Goal: Register for event/course

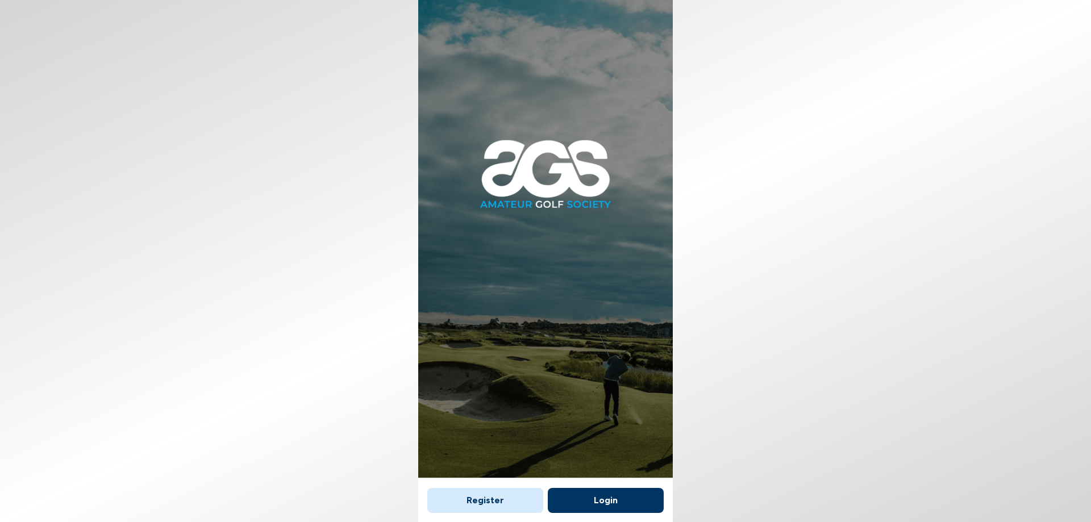
scroll to position [7, 0]
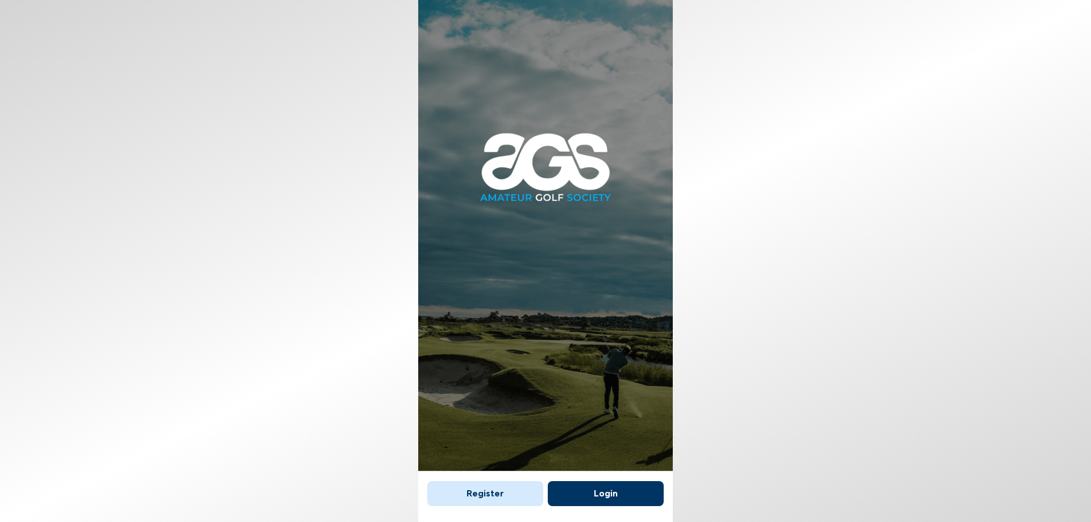
click at [495, 501] on button "Register" at bounding box center [485, 493] width 116 height 25
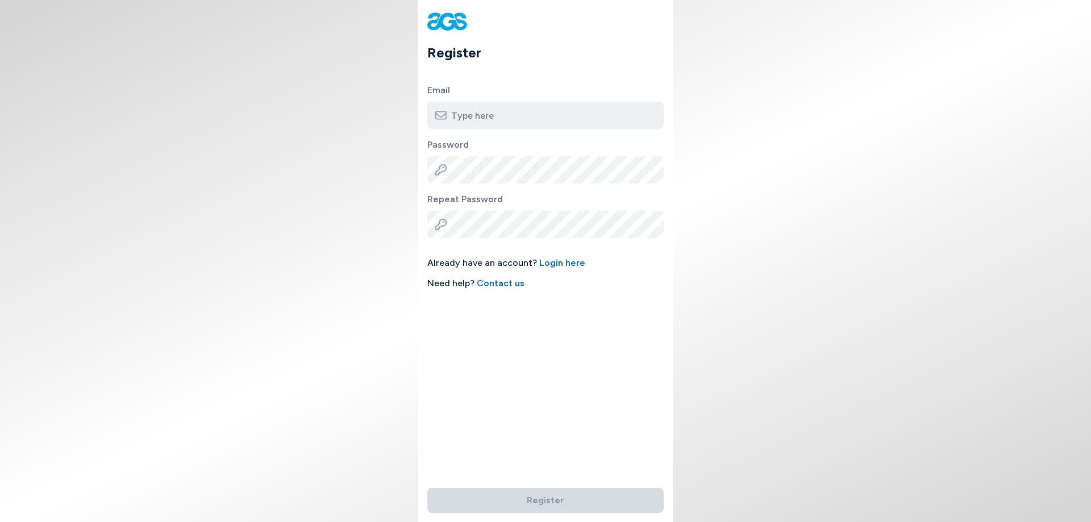
click at [512, 118] on input "email" at bounding box center [545, 115] width 236 height 27
click at [356, 140] on body "Register Email Password Repeat Password Already have an account? Login here Nee…" at bounding box center [545, 261] width 1091 height 522
click at [494, 107] on input "email" at bounding box center [545, 115] width 236 height 27
type input "alexpugh94@gmail.com"
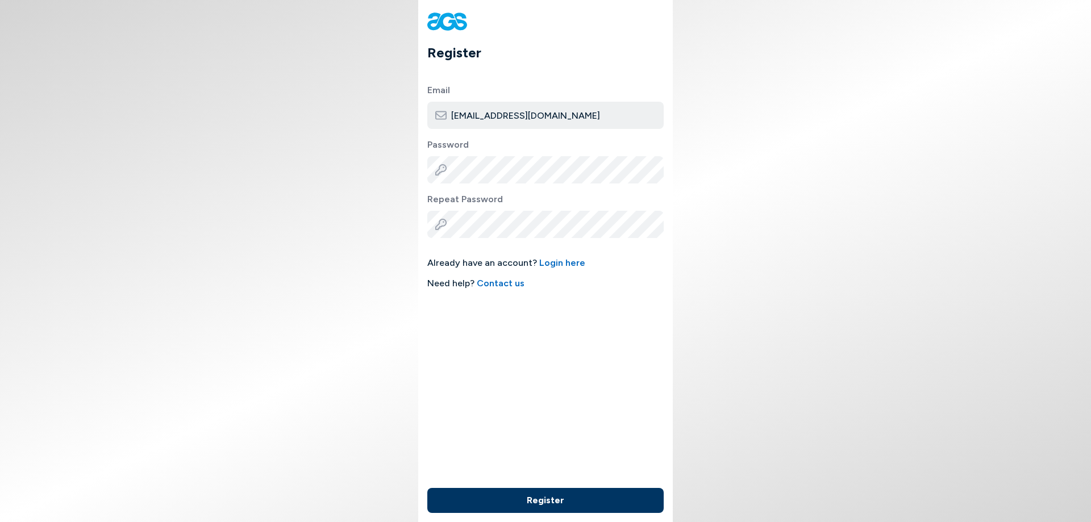
click at [372, 248] on body "Register Email alexpugh94@gmail.com Password Repeat Password Already have an ac…" at bounding box center [545, 261] width 1091 height 522
click at [557, 505] on button "Register" at bounding box center [545, 500] width 236 height 25
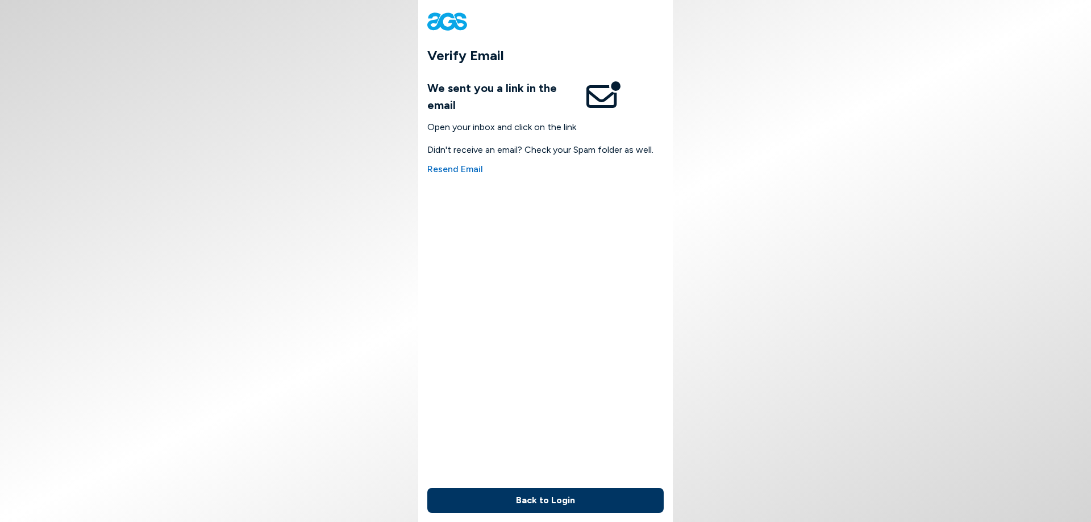
click at [752, 143] on body "Verify Email We sent you a link in the email Open your inbox and click on the l…" at bounding box center [545, 261] width 1091 height 522
click at [551, 500] on button "Back to Login" at bounding box center [545, 500] width 236 height 25
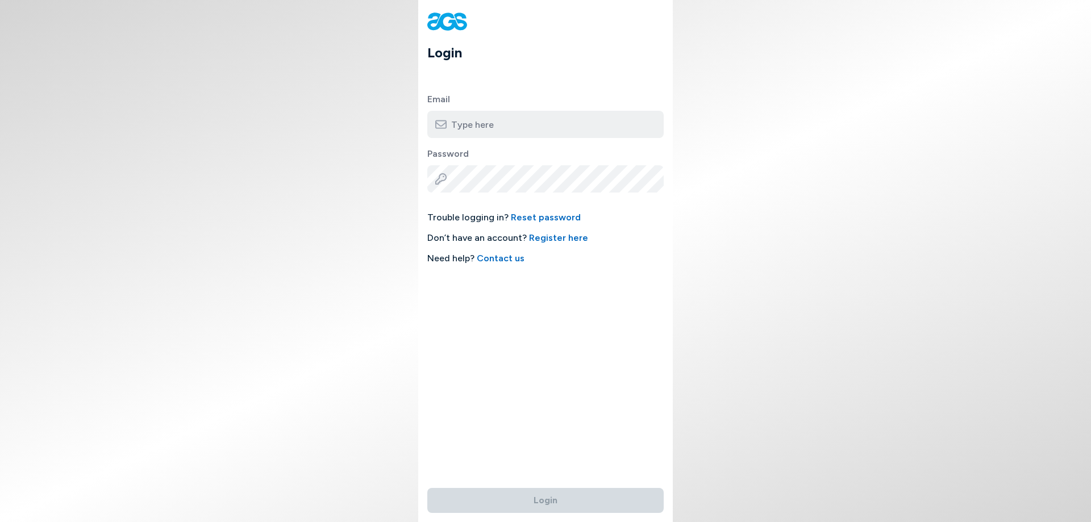
type input "alexpugh94@gmail.com"
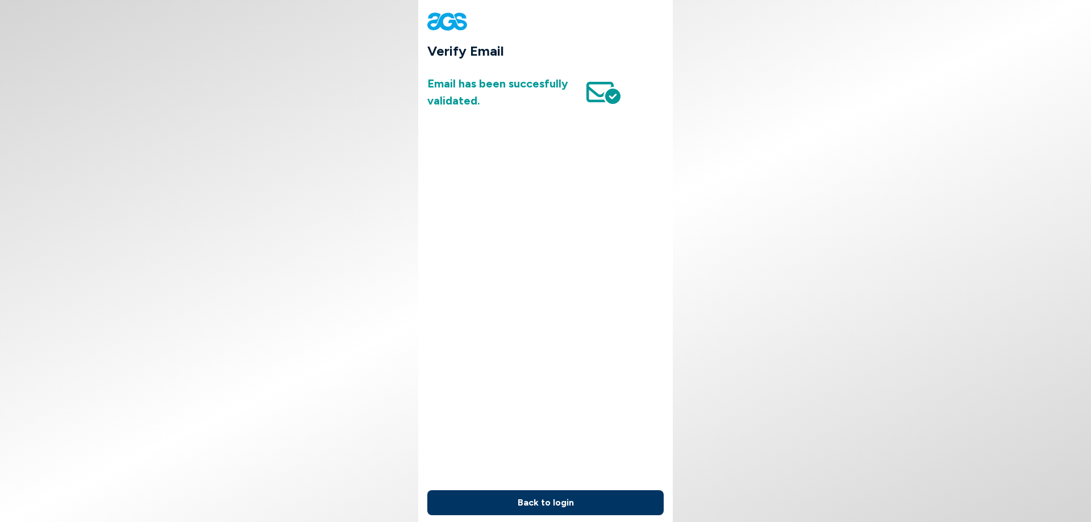
click at [614, 498] on button "Back to login" at bounding box center [545, 502] width 236 height 25
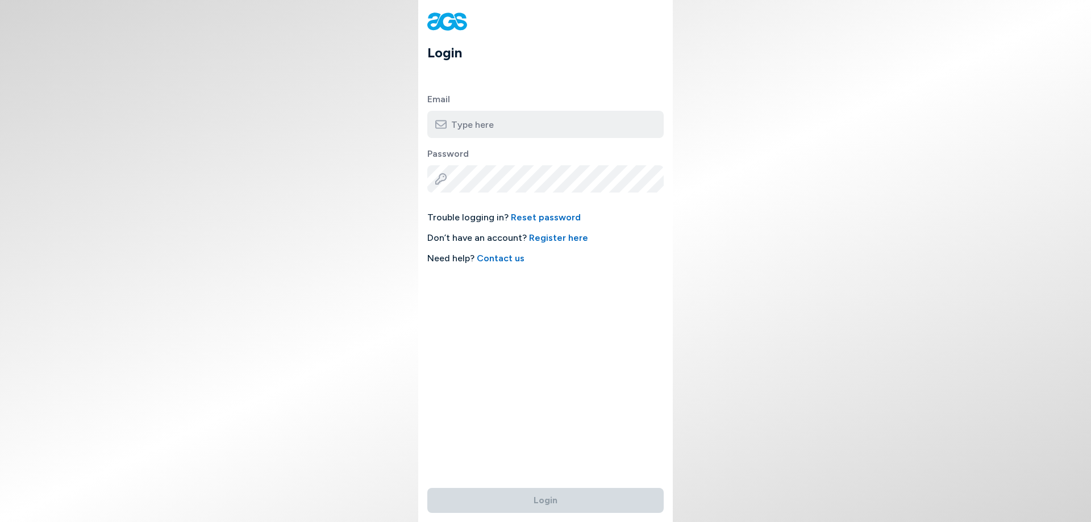
type input "[EMAIL_ADDRESS][DOMAIN_NAME]"
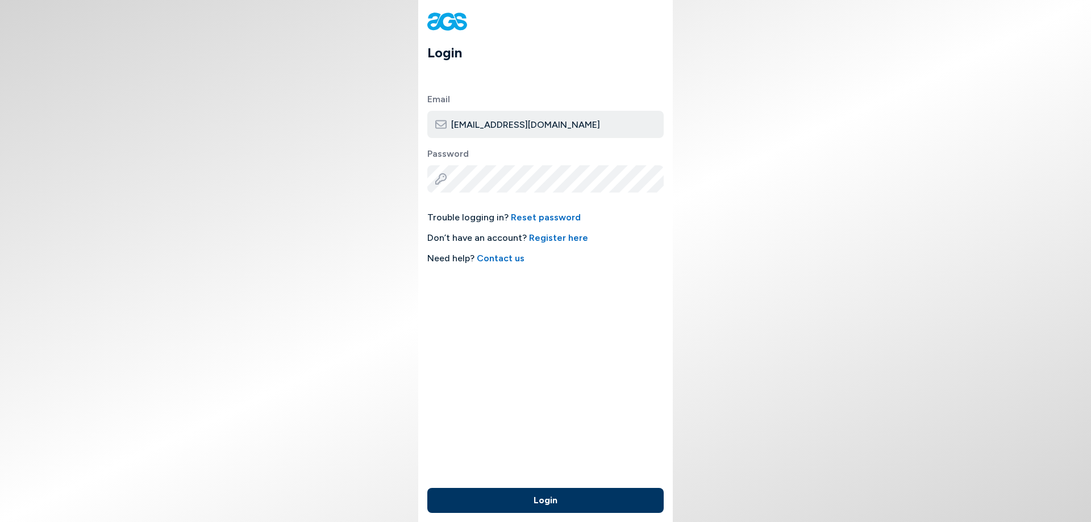
click at [531, 504] on button "Login" at bounding box center [545, 500] width 236 height 25
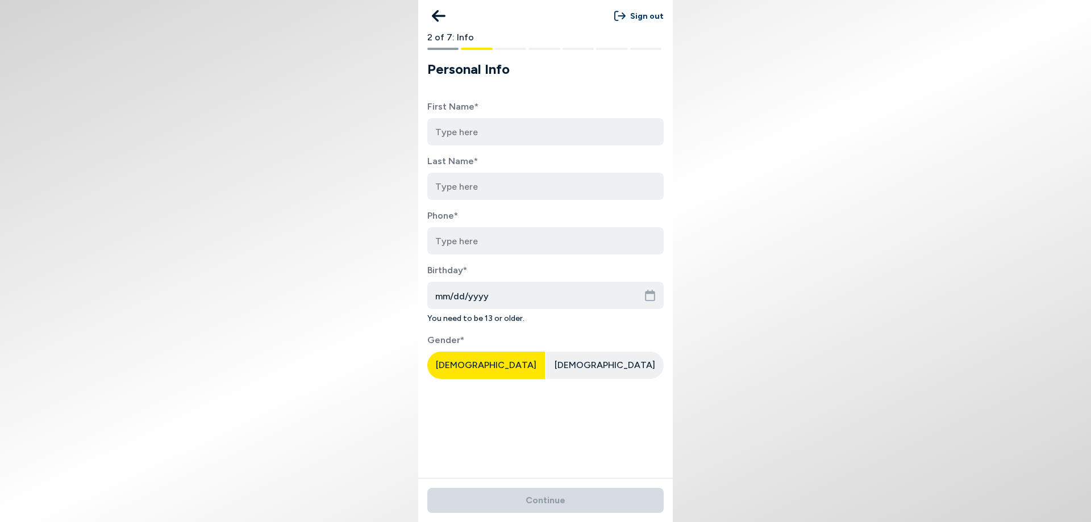
click at [496, 127] on input at bounding box center [545, 131] width 236 height 27
type input "Alex"
click at [493, 186] on input at bounding box center [545, 186] width 236 height 27
type input "Pugh"
click at [494, 247] on input "tel" at bounding box center [545, 240] width 236 height 27
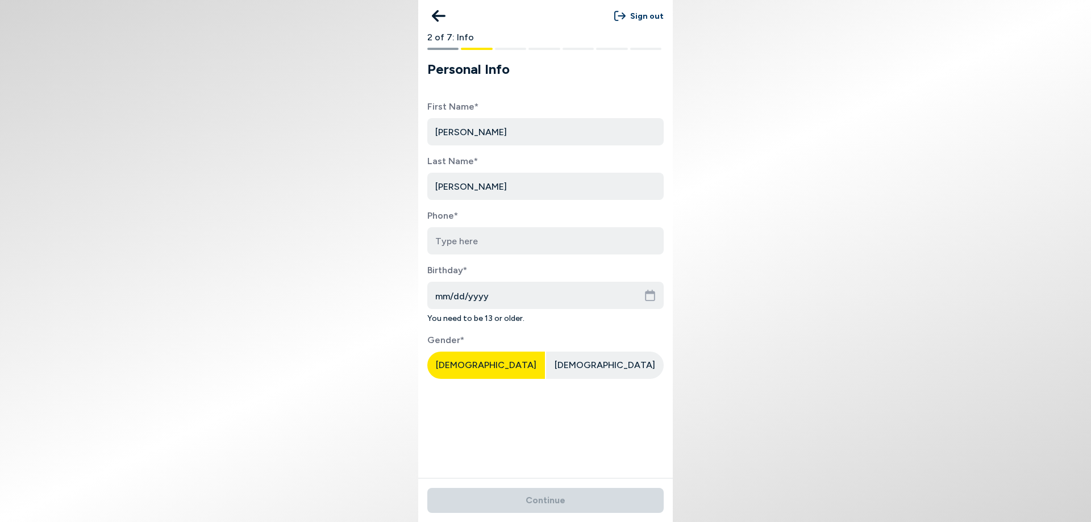
type input "3369630087"
click at [492, 296] on input "mm/dd/yyyy" at bounding box center [545, 295] width 236 height 27
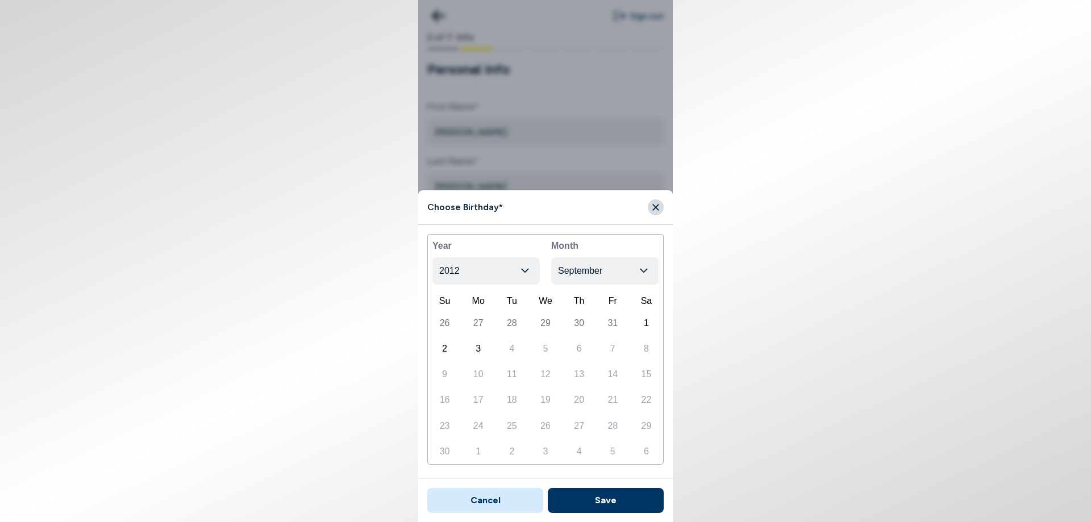
click at [522, 273] on icon "button" at bounding box center [525, 271] width 9 height 10
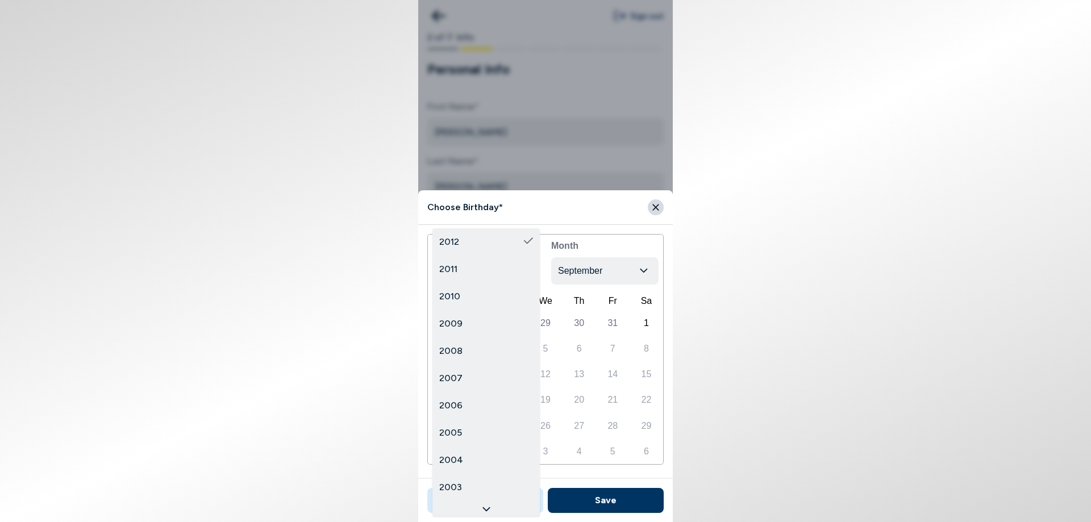
click at [489, 507] on icon at bounding box center [486, 510] width 9 height 14
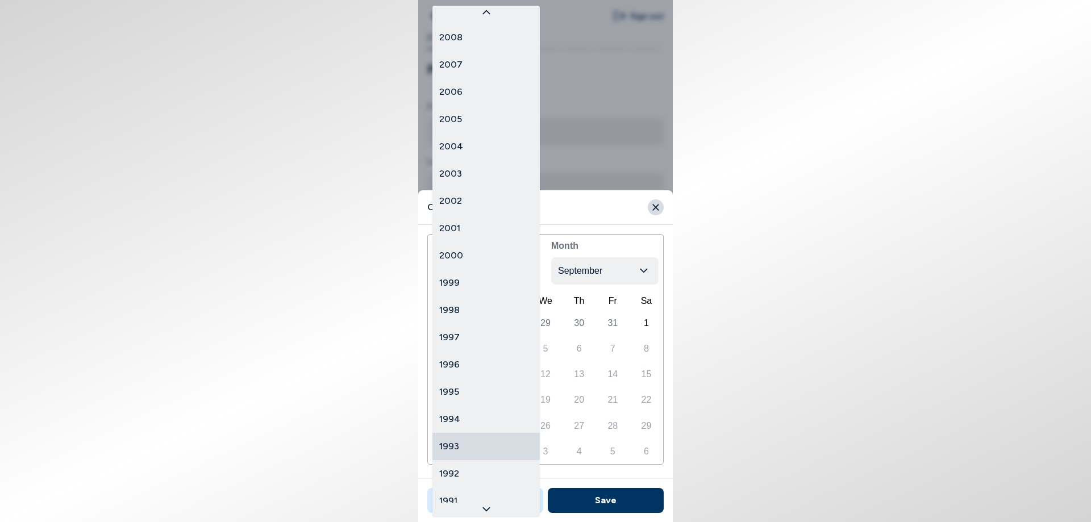
scroll to position [132, 0]
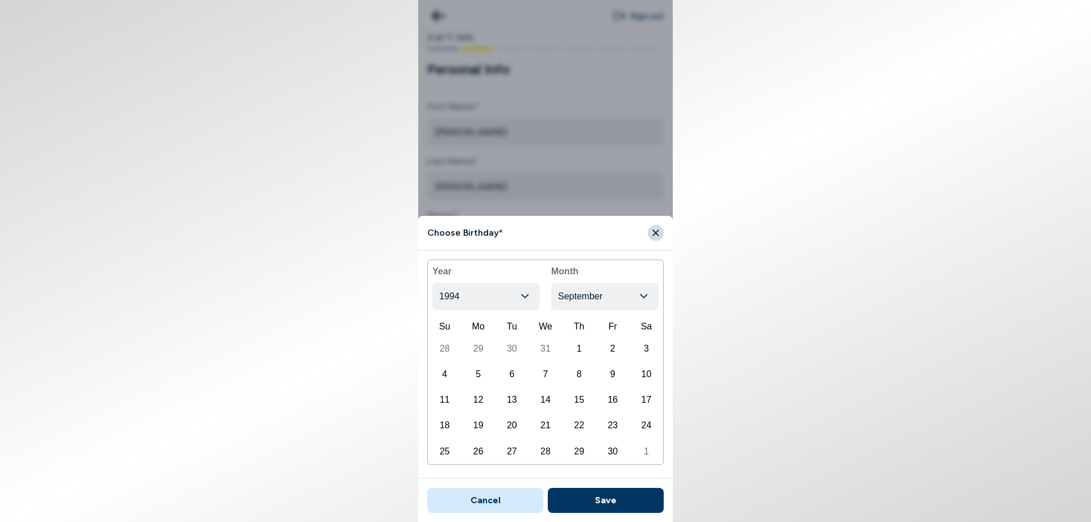
click at [620, 292] on body "Sign out 2 of 7: Info Personal Info First Name* Alex Last Name* Pugh Phone* 336…" at bounding box center [545, 261] width 1091 height 522
click at [542, 426] on div "22" at bounding box center [545, 425] width 31 height 23
click at [587, 496] on button "Save" at bounding box center [606, 500] width 116 height 25
type input "06/22/1994"
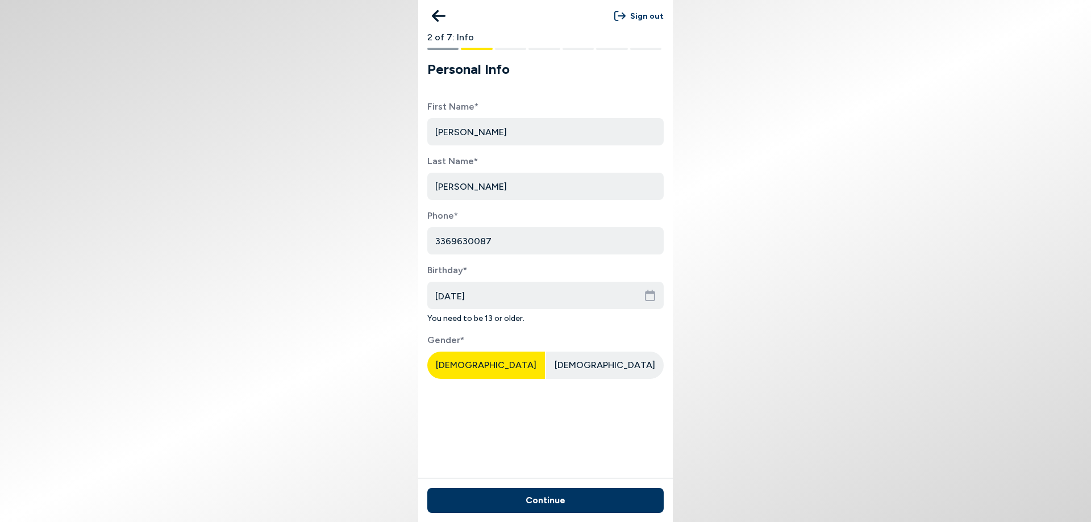
click at [506, 365] on div "Male" at bounding box center [486, 365] width 118 height 27
click at [571, 499] on button "Continue" at bounding box center [545, 500] width 236 height 25
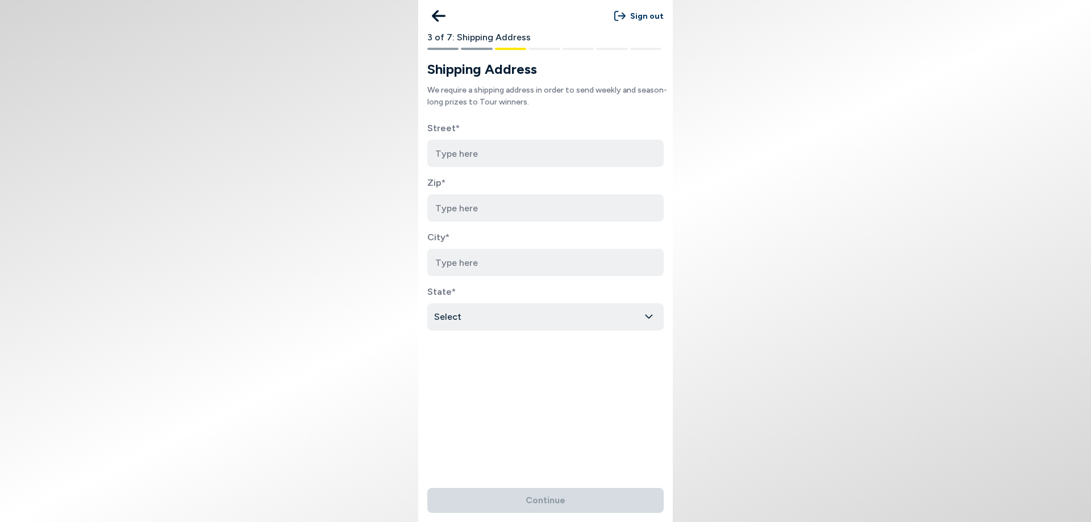
click at [524, 161] on input at bounding box center [545, 153] width 236 height 27
type input "6020 Bushnell Dr., Apt. 1230"
type input "76116"
type input "Fort Worth"
select select "Texas"
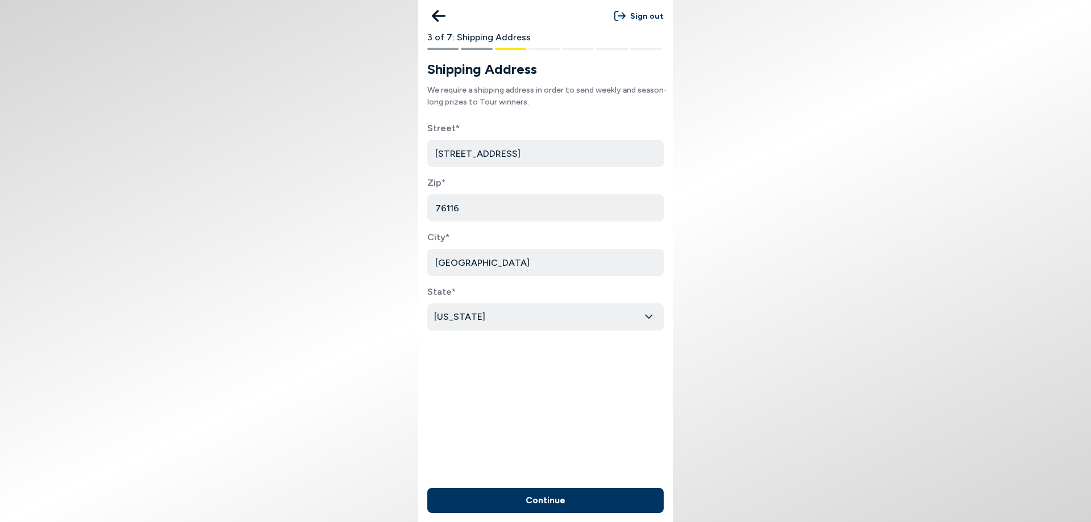
click at [560, 502] on button "Continue" at bounding box center [545, 500] width 236 height 25
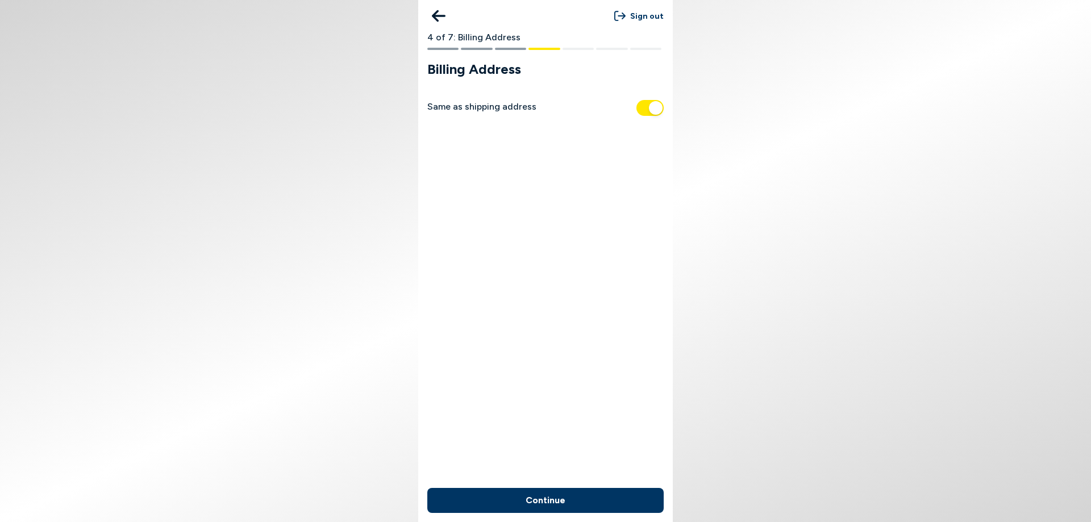
click at [559, 488] on button "Continue" at bounding box center [545, 500] width 236 height 25
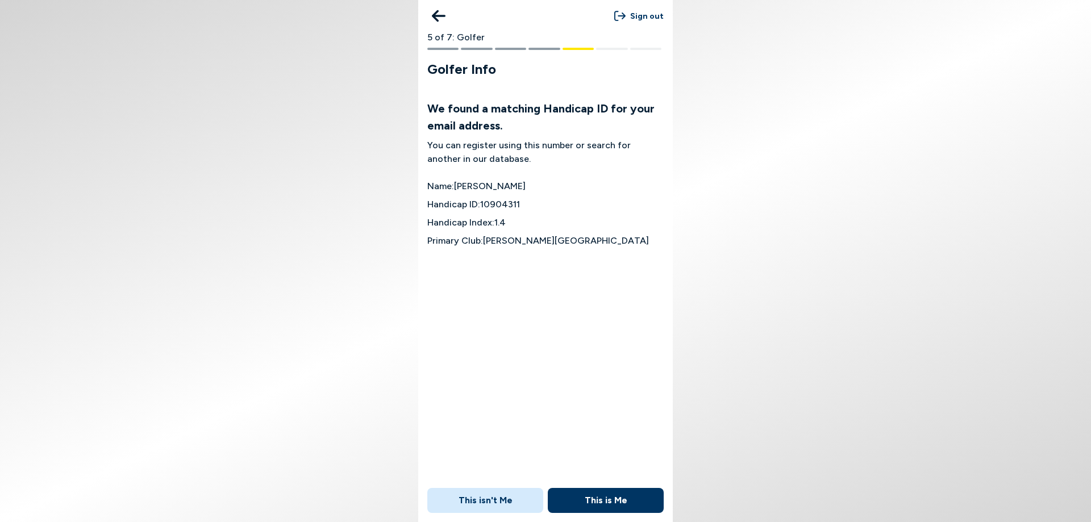
click at [610, 503] on button "This is Me" at bounding box center [606, 500] width 116 height 25
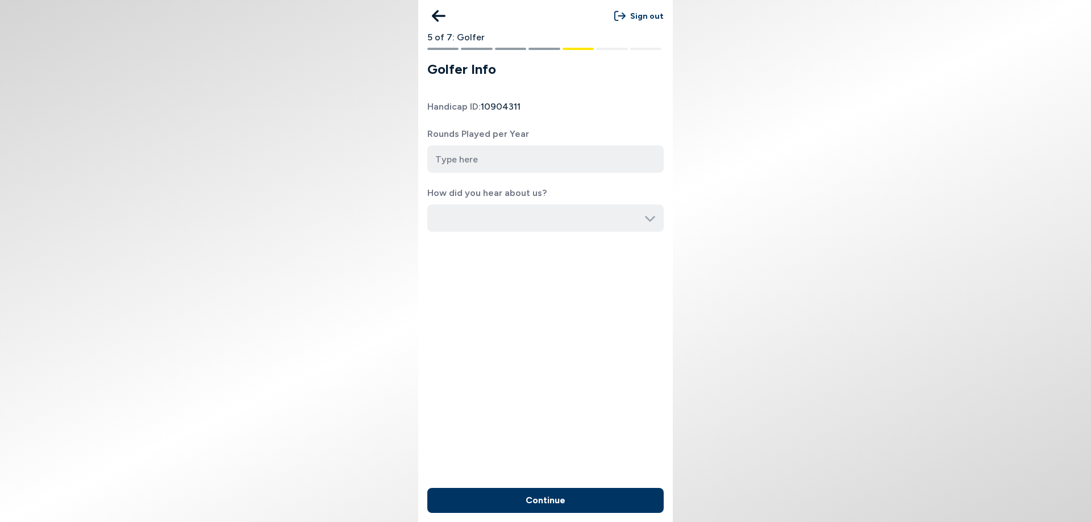
click at [474, 160] on input "number" at bounding box center [545, 159] width 236 height 27
click at [493, 166] on input "number" at bounding box center [545, 159] width 236 height 27
type input "40"
click at [513, 217] on input "button" at bounding box center [545, 218] width 236 height 27
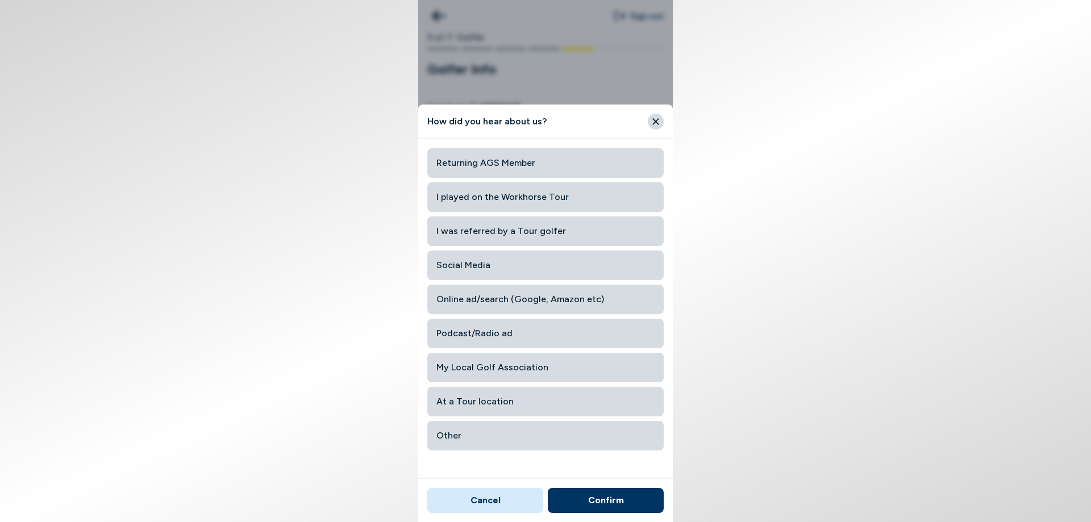
click at [537, 364] on span "My Local Golf Association" at bounding box center [546, 367] width 218 height 20
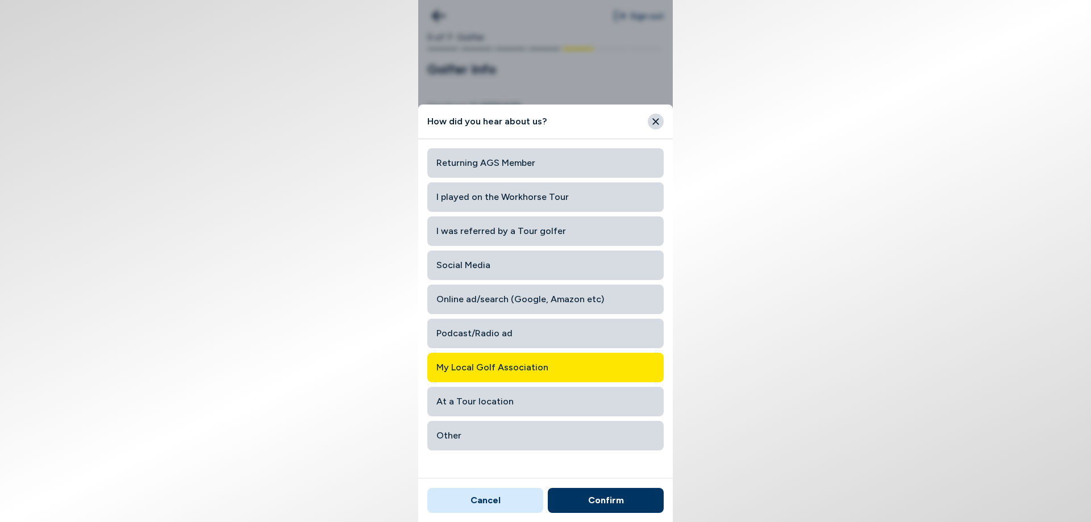
click at [605, 505] on button "Confirm" at bounding box center [606, 500] width 116 height 25
type input "My Local Golf Association"
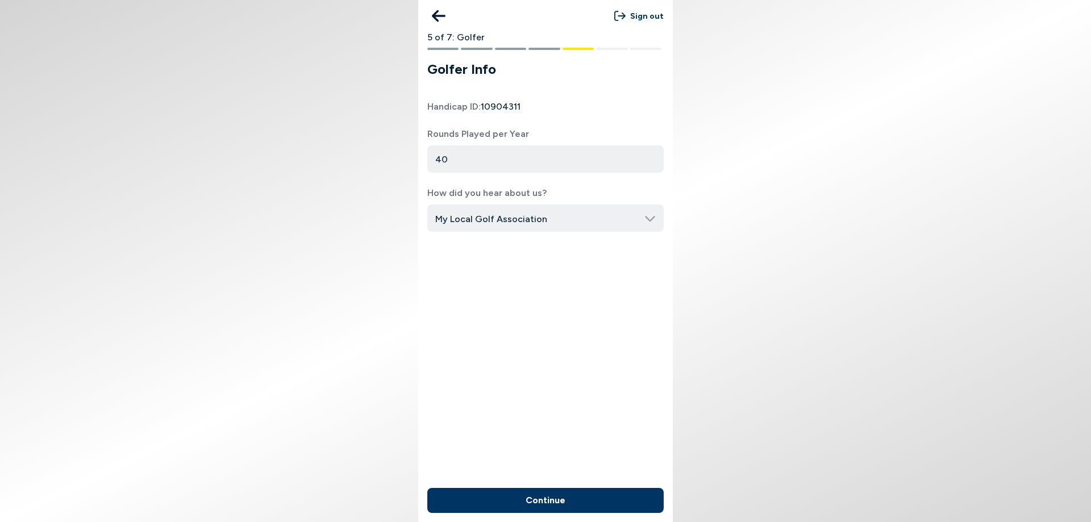
click at [605, 505] on button "Continue" at bounding box center [545, 500] width 236 height 25
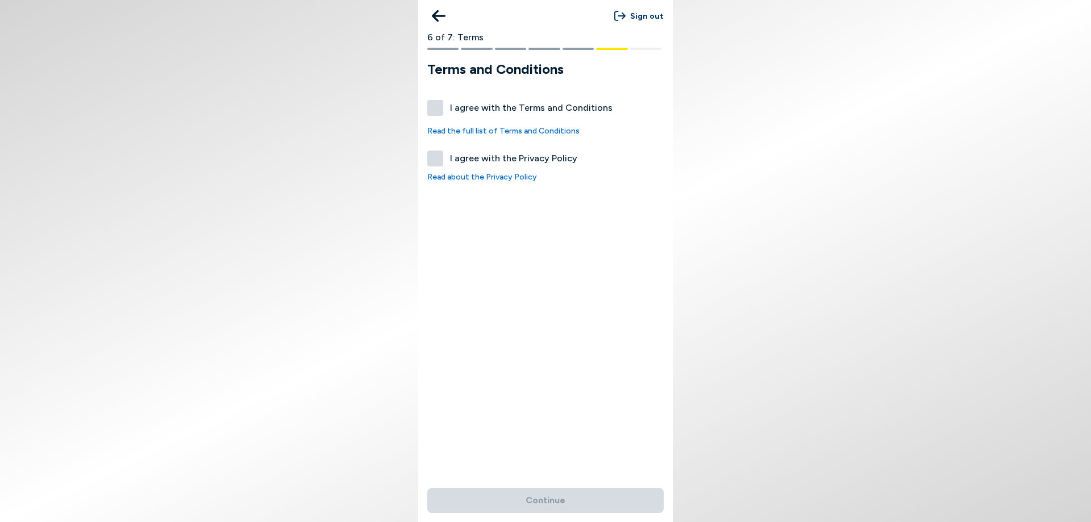
click at [441, 111] on label "I agree with the Terms and Conditions" at bounding box center [545, 108] width 236 height 16
click at [441, 111] on button "I agree with the Terms and Conditions" at bounding box center [435, 108] width 16 height 16
checkbox input "true"
click at [435, 160] on label "I agree with the Privacy Policy" at bounding box center [545, 159] width 236 height 16
click at [435, 160] on button "I agree with the Privacy Policy" at bounding box center [435, 159] width 16 height 16
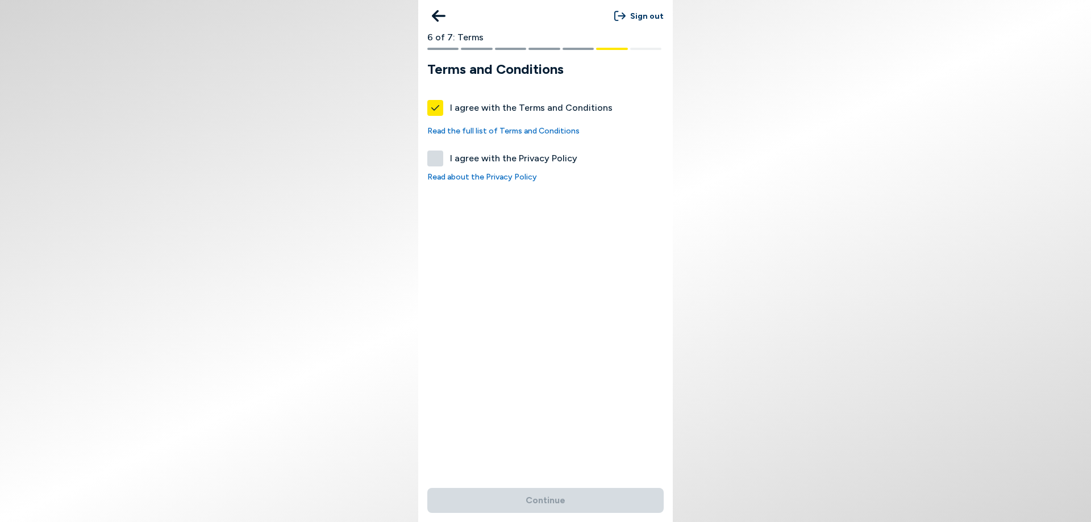
checkbox input "true"
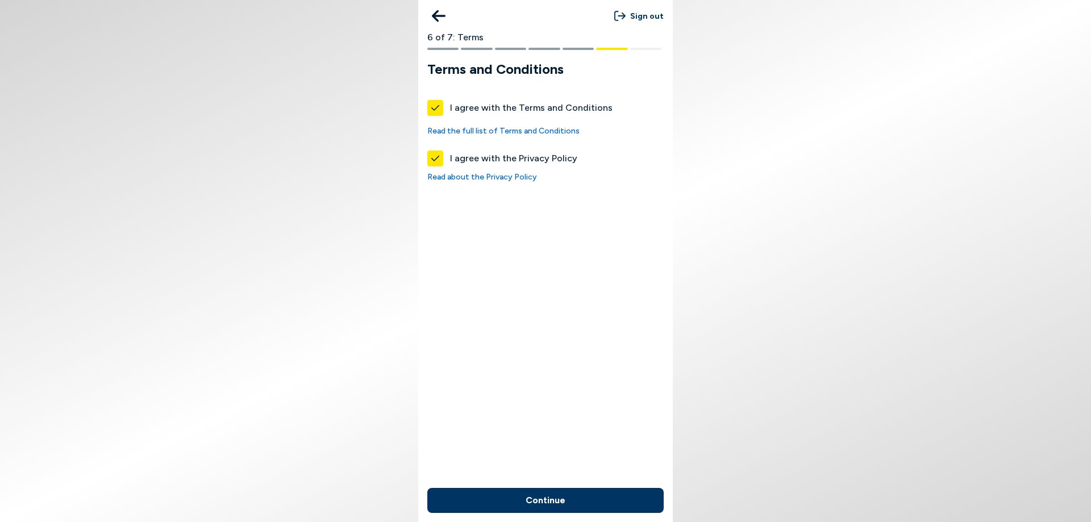
click at [566, 504] on button "Continue" at bounding box center [545, 500] width 236 height 25
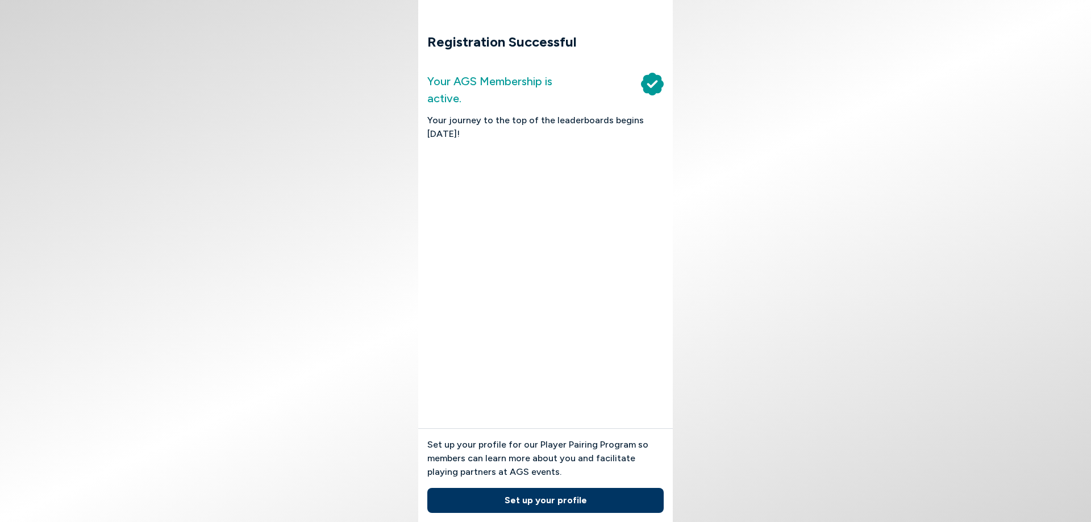
click at [393, 186] on body "Registration Successful Your AGS Membership is active. Your journey to the top …" at bounding box center [545, 261] width 1091 height 522
click at [565, 502] on button "Set up your profile" at bounding box center [545, 500] width 236 height 25
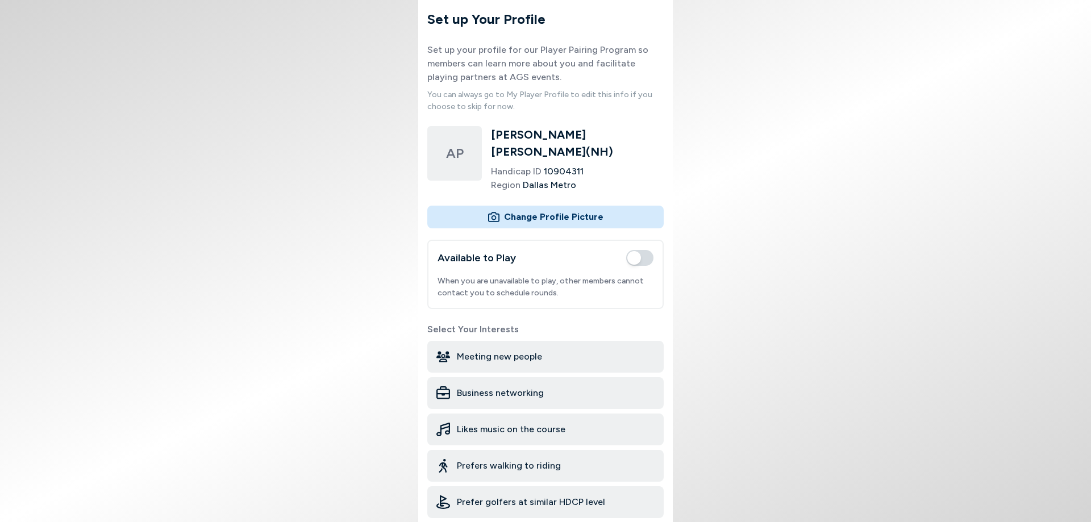
click at [536, 350] on span "Meeting new people" at bounding box center [499, 357] width 85 height 14
click at [530, 423] on span "Likes music on the course" at bounding box center [511, 430] width 109 height 14
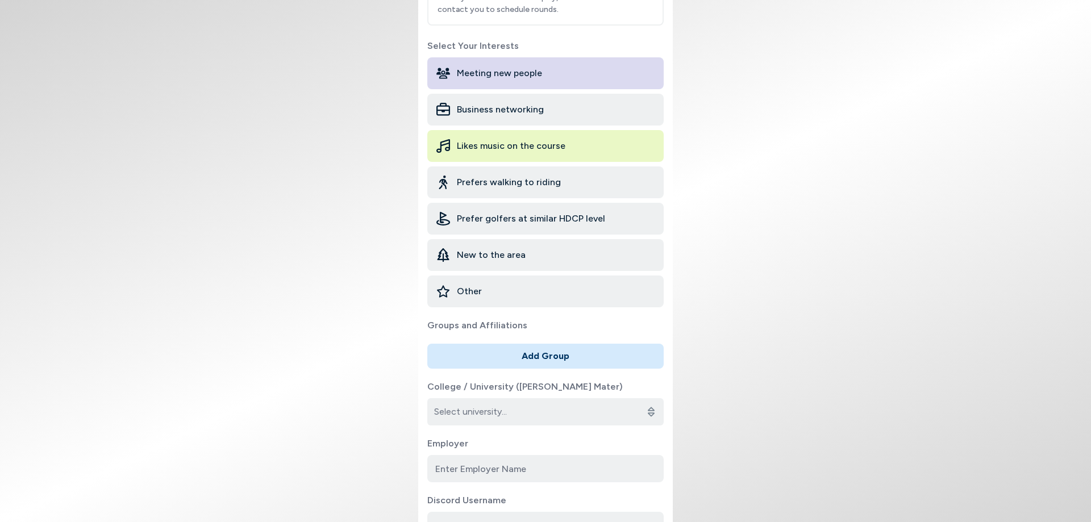
scroll to position [284, 0]
click at [524, 398] on input "College / University (Alma Mater)" at bounding box center [545, 411] width 236 height 27
click at [514, 431] on input "text" at bounding box center [555, 427] width 200 height 20
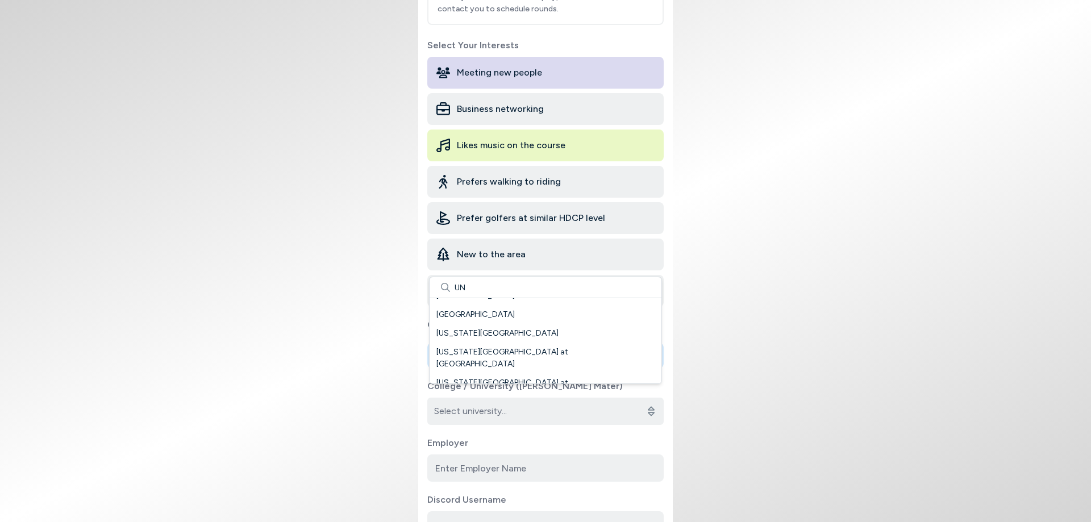
type input "U"
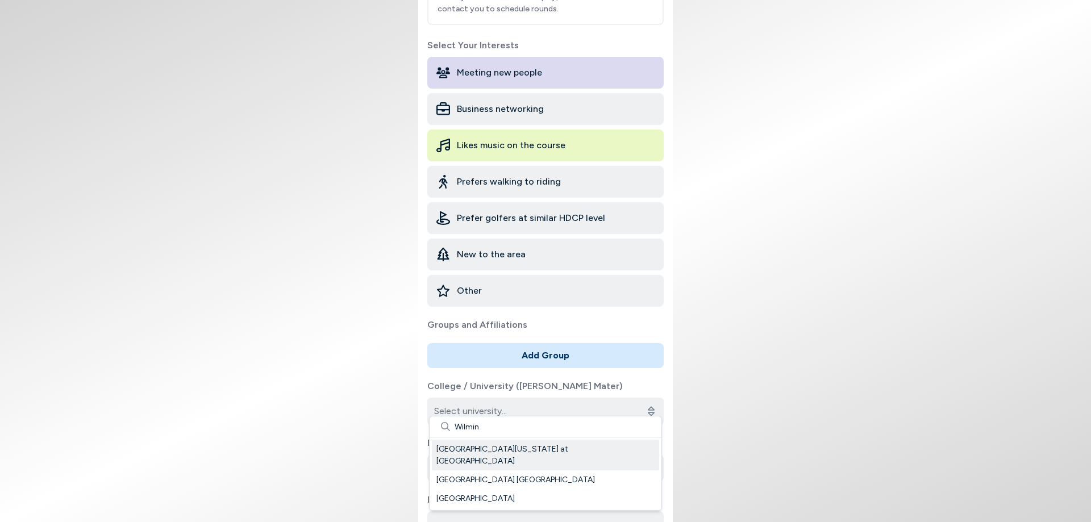
type input "Wilmin"
click at [519, 443] on div "University of North Carolina at Wilmington" at bounding box center [545, 455] width 227 height 31
type input "University of North Carolina at Wilmington"
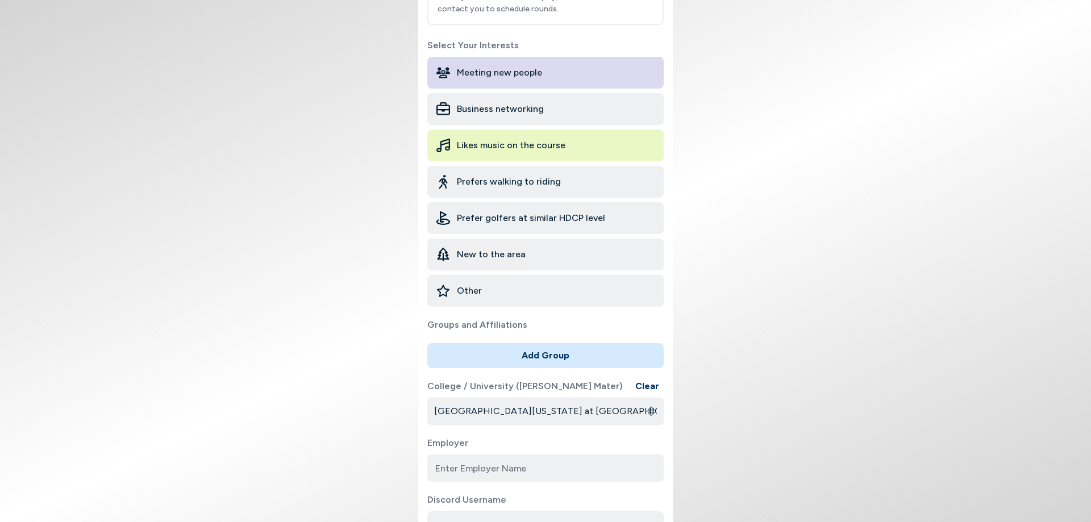
click at [345, 400] on body "Set up Your Profile Set up your profile for our Player Pairing Program so membe…" at bounding box center [545, 261] width 1091 height 522
click at [507, 461] on input at bounding box center [545, 468] width 236 height 27
type input "Iron Oak Energy Solutions"
click at [507, 512] on input at bounding box center [545, 525] width 236 height 27
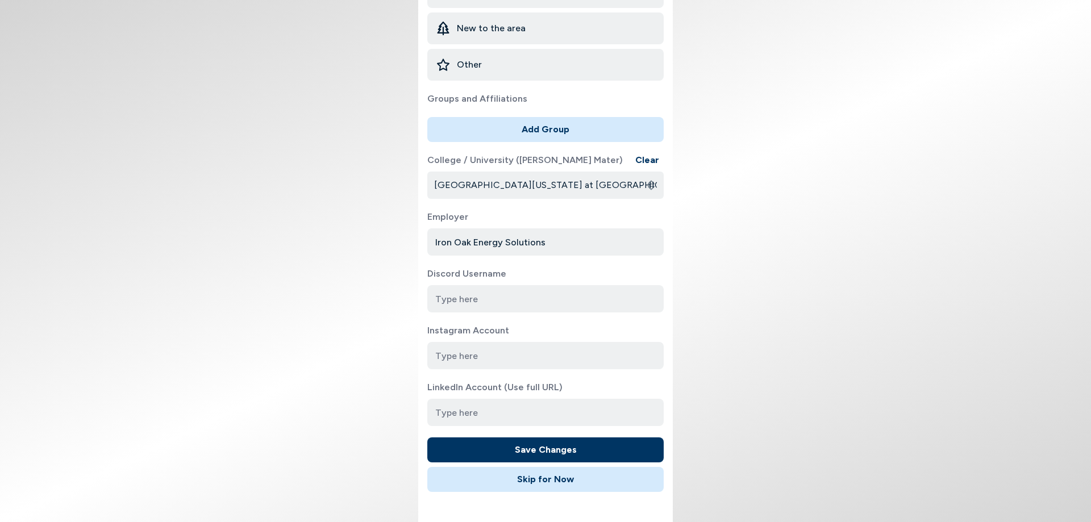
scroll to position [512, 0]
click at [508, 286] on input at bounding box center [545, 297] width 236 height 27
type input "Alexpugh94"
click at [369, 352] on body "Set up Your Profile Set up your profile for our Player Pairing Program so membe…" at bounding box center [545, 261] width 1091 height 522
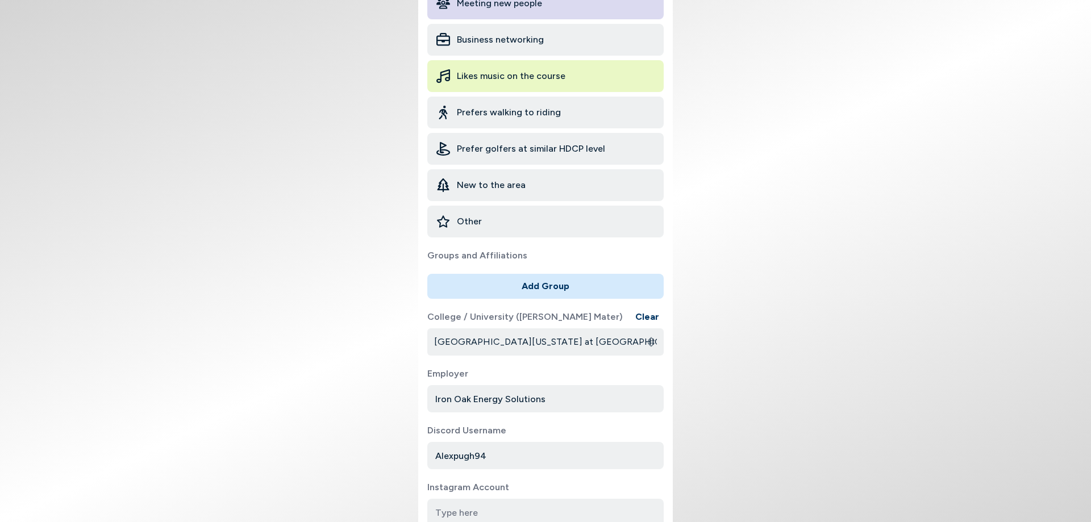
scroll to position [284, 0]
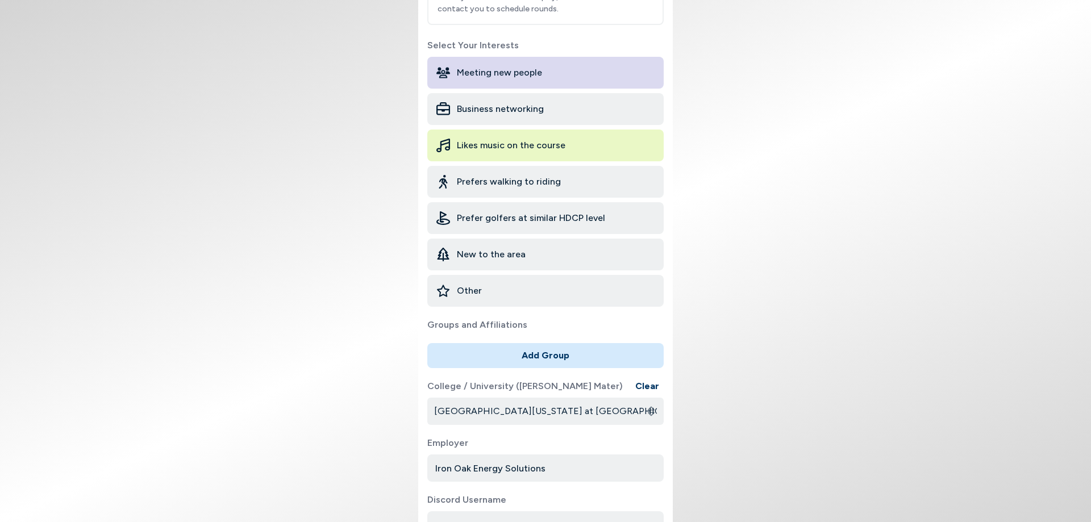
click at [517, 102] on span "Business networking" at bounding box center [500, 109] width 87 height 14
click at [591, 136] on div "Likes music on the course" at bounding box center [545, 146] width 236 height 32
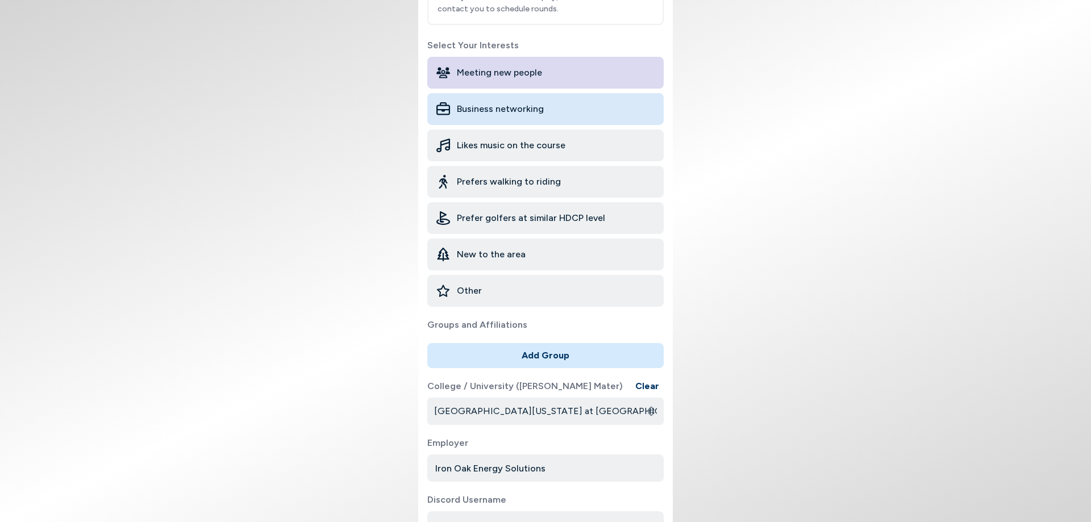
click at [543, 139] on span "Likes music on the course" at bounding box center [511, 146] width 109 height 14
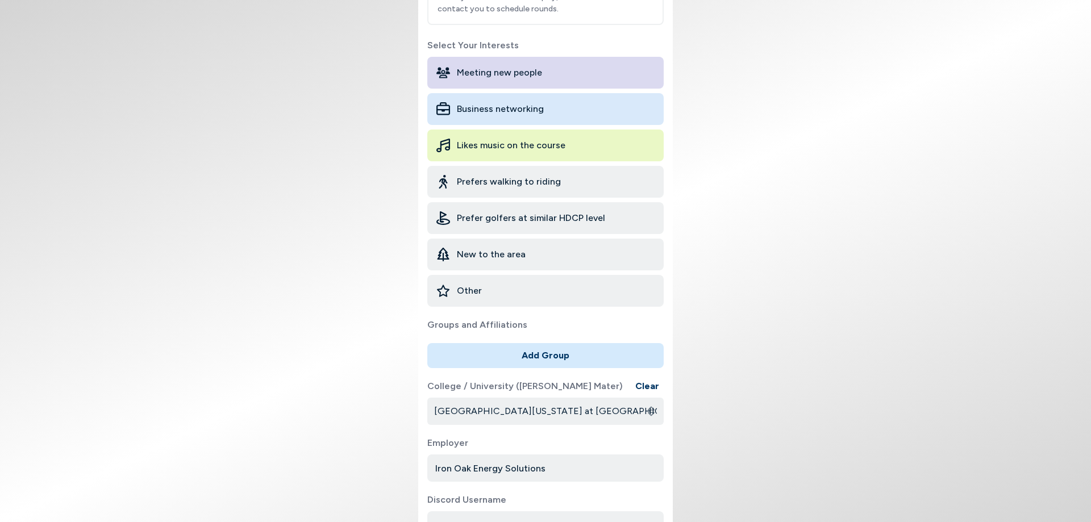
click at [539, 102] on span "Business networking" at bounding box center [500, 109] width 87 height 14
click at [533, 139] on span "Likes music on the course" at bounding box center [511, 146] width 109 height 14
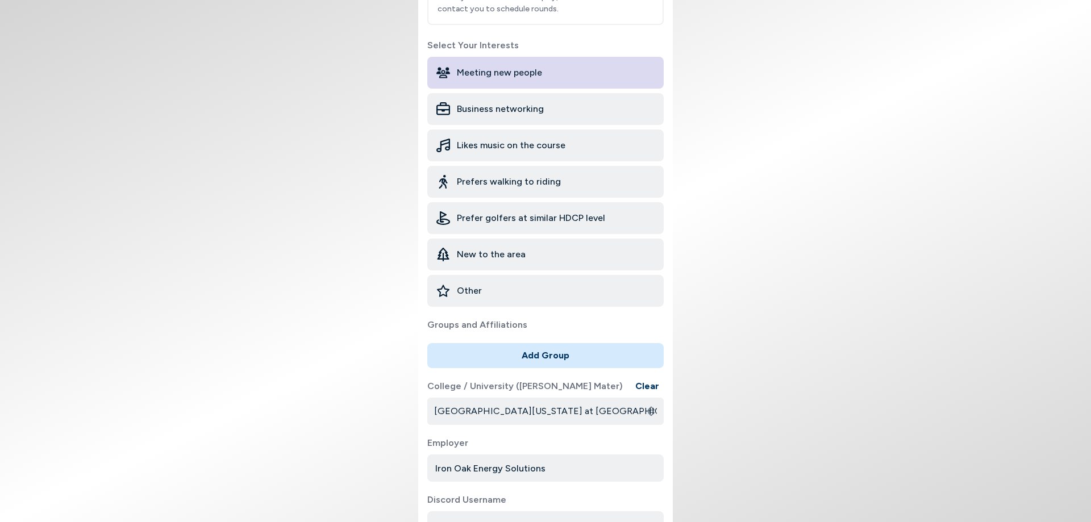
click at [526, 130] on div "Likes music on the course" at bounding box center [545, 146] width 236 height 32
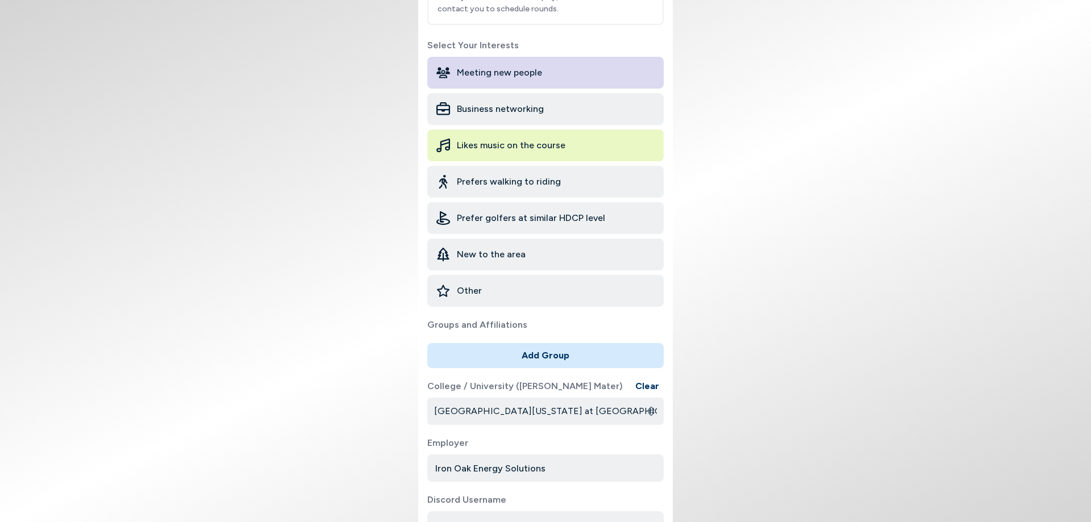
click at [531, 280] on div "Other" at bounding box center [545, 291] width 236 height 32
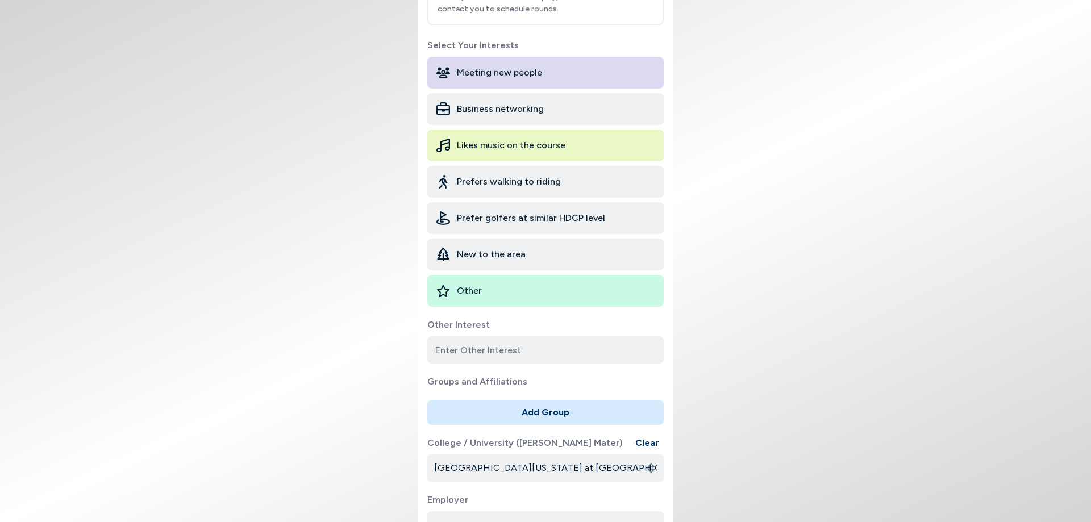
click at [531, 280] on div "Other" at bounding box center [545, 291] width 236 height 32
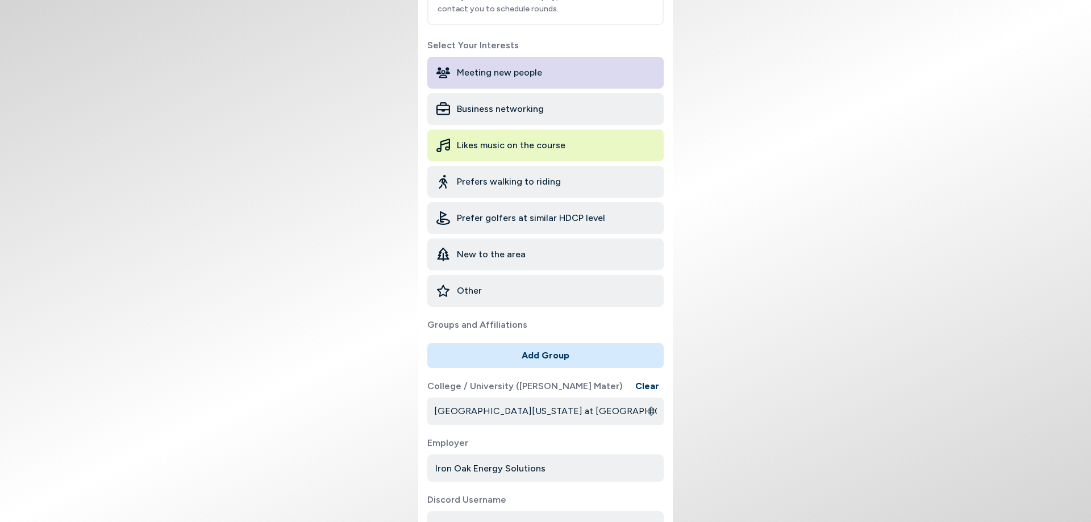
click at [521, 248] on span "New to the area" at bounding box center [491, 255] width 69 height 14
click at [508, 248] on span "New to the area" at bounding box center [491, 255] width 69 height 14
click at [515, 216] on div "Prefer golfers at similar HDCP level" at bounding box center [545, 218] width 236 height 32
click at [517, 213] on span "Prefer golfers at similar HDCP level" at bounding box center [531, 218] width 148 height 14
click at [384, 206] on body "Set up Your Profile Set up your profile for our Player Pairing Program so membe…" at bounding box center [545, 261] width 1091 height 522
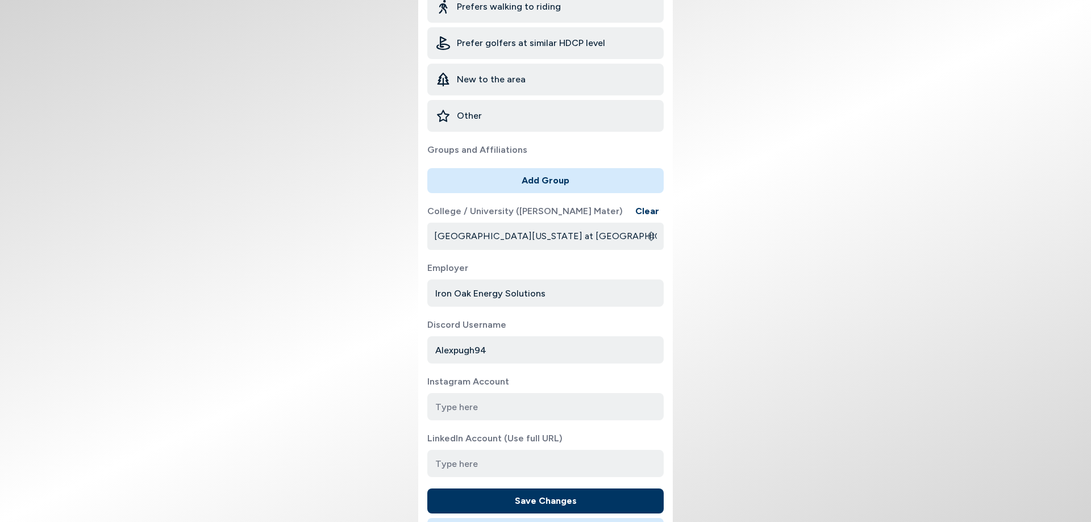
scroll to position [526, 0]
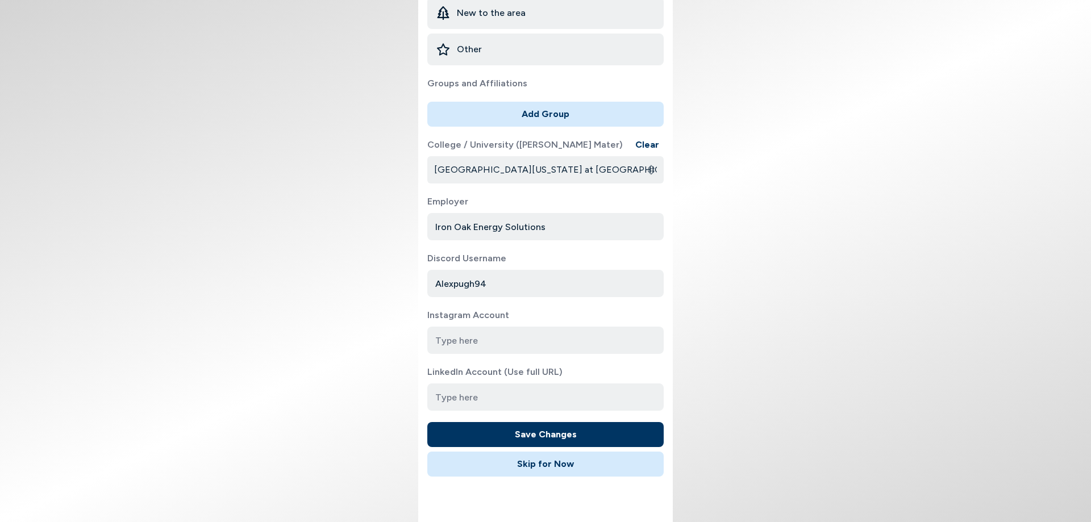
click at [543, 430] on button "Save Changes" at bounding box center [545, 434] width 236 height 25
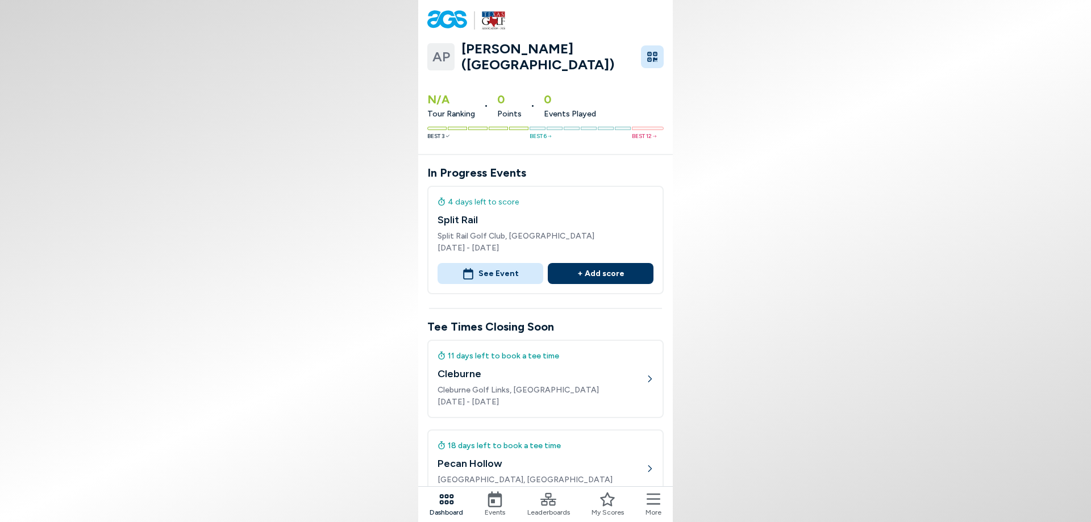
click at [491, 271] on button "See Event" at bounding box center [491, 273] width 106 height 21
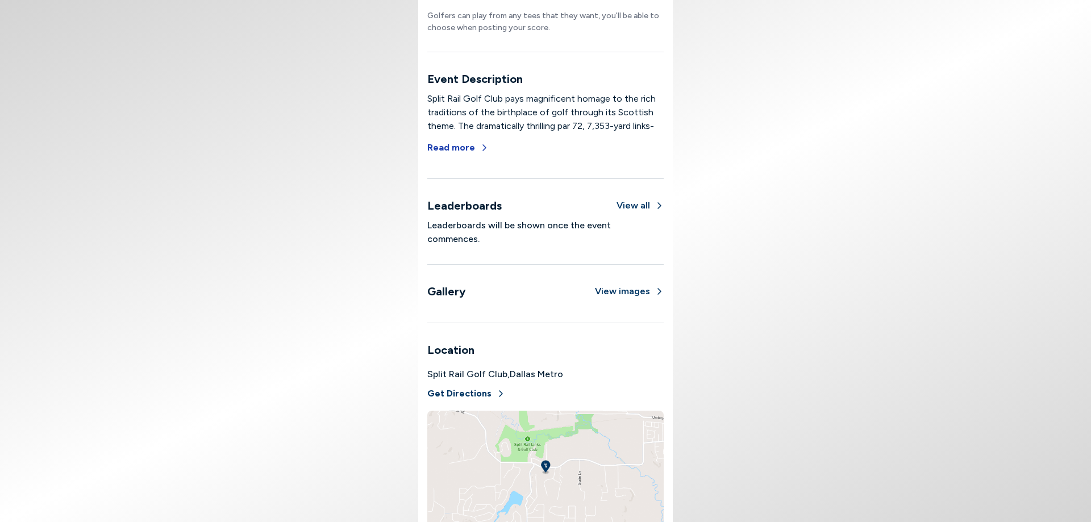
scroll to position [704, 0]
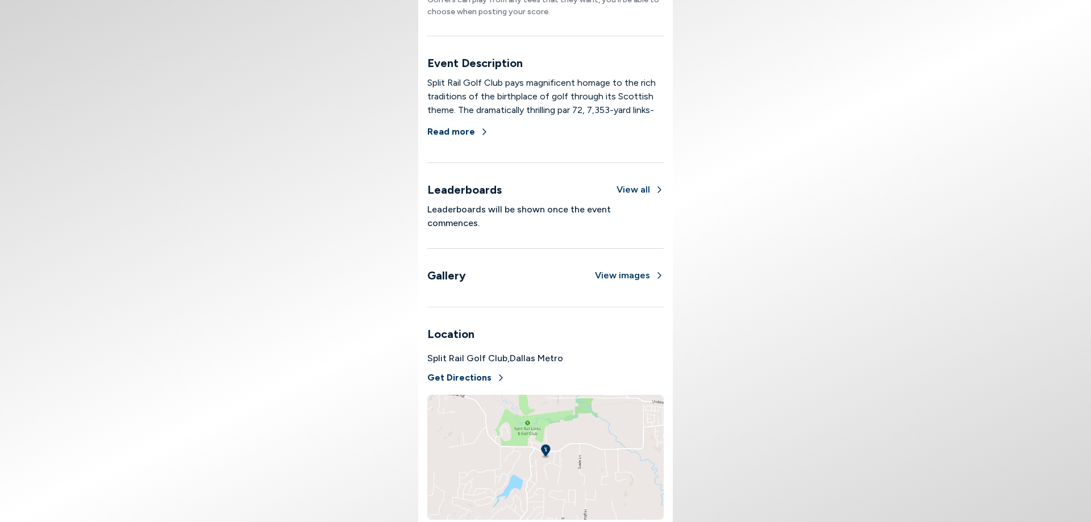
scroll to position [9, 0]
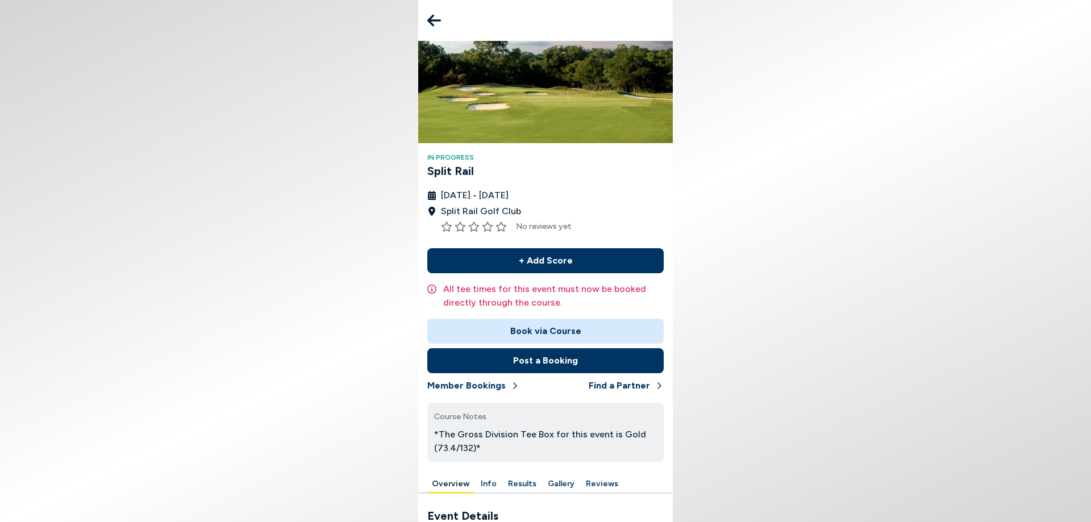
click at [431, 14] on icon at bounding box center [434, 20] width 14 height 23
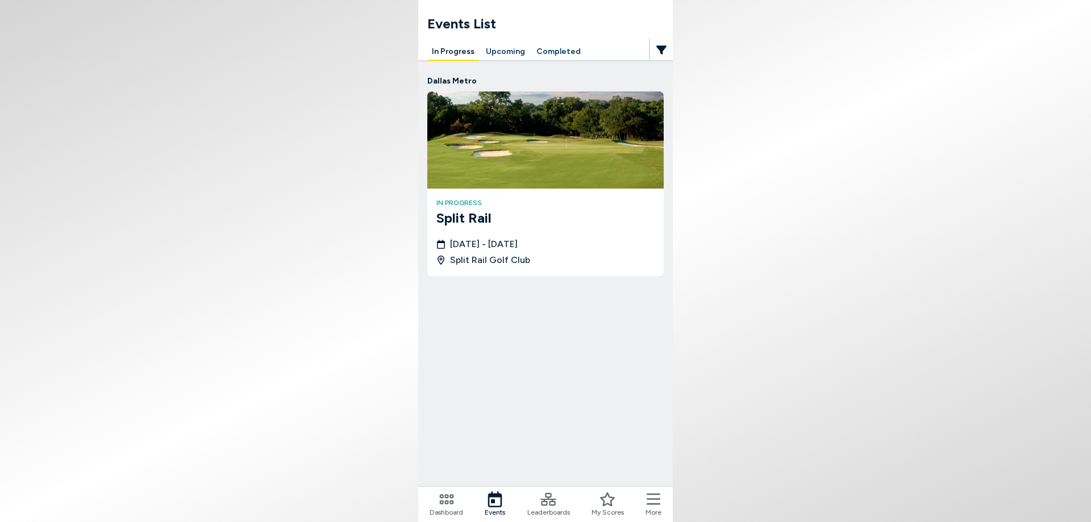
click at [501, 51] on button "Upcoming" at bounding box center [505, 52] width 48 height 18
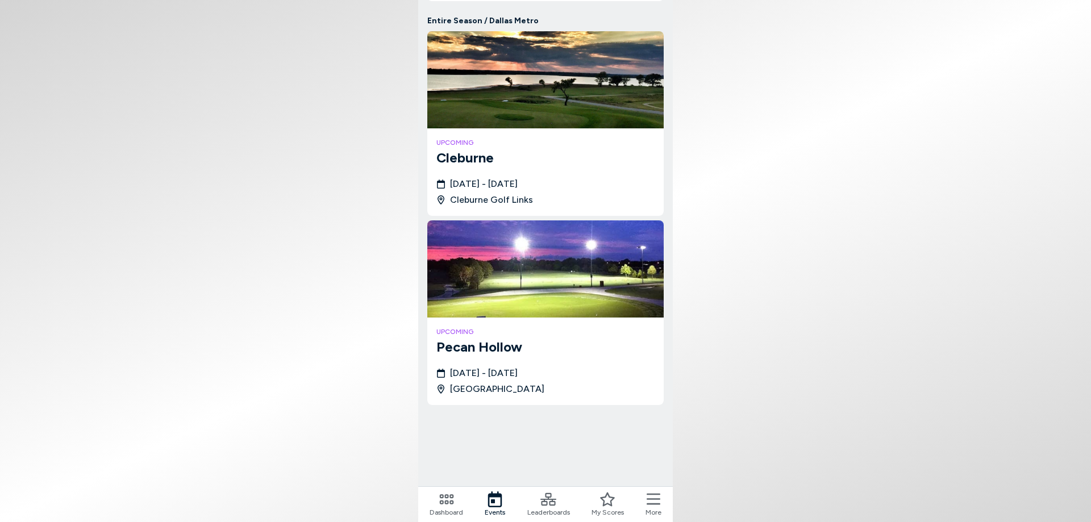
scroll to position [97, 0]
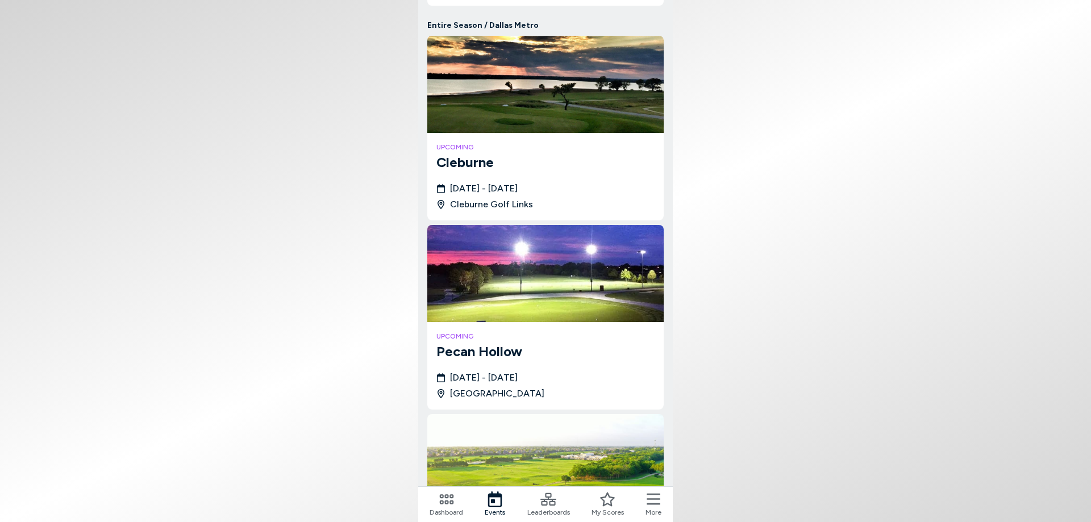
click at [496, 252] on img at bounding box center [545, 273] width 236 height 97
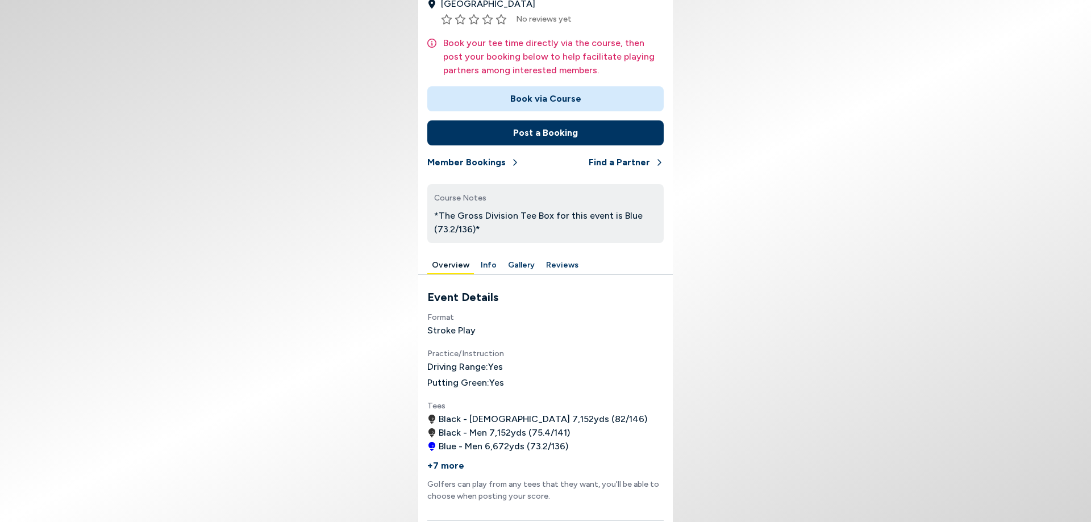
scroll to position [227, 0]
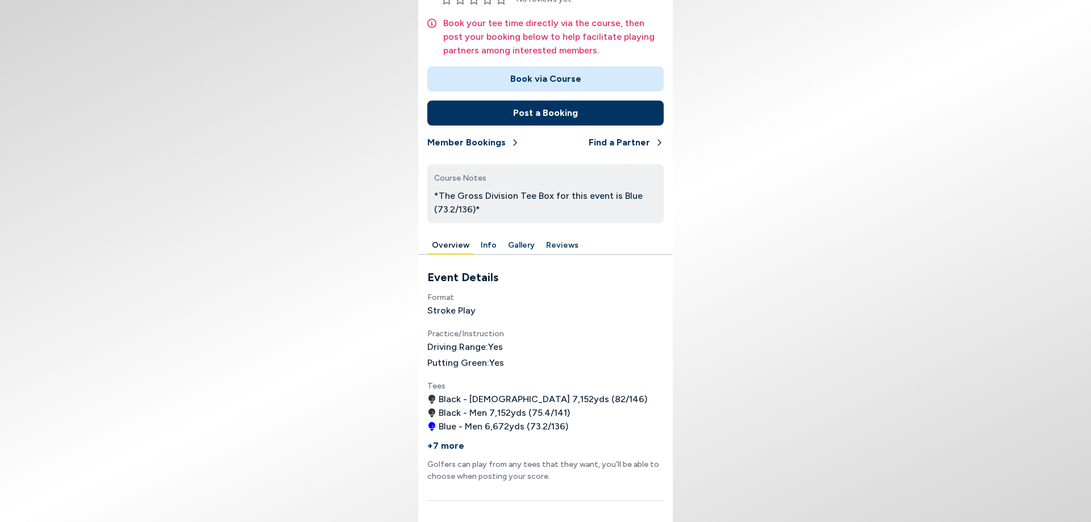
click at [492, 247] on button "Info" at bounding box center [488, 246] width 25 height 18
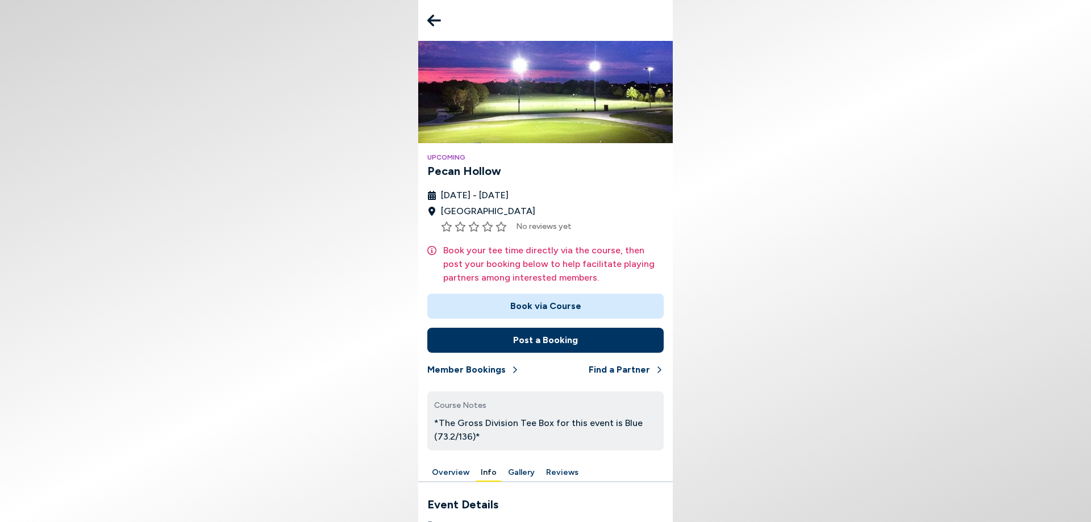
click at [422, 24] on div "Upcoming [GEOGRAPHIC_DATA] [DATE] - [DATE] [GEOGRAPHIC_DATA] No reviews yet Boo…" at bounding box center [545, 261] width 255 height 522
click at [431, 15] on icon at bounding box center [434, 20] width 14 height 23
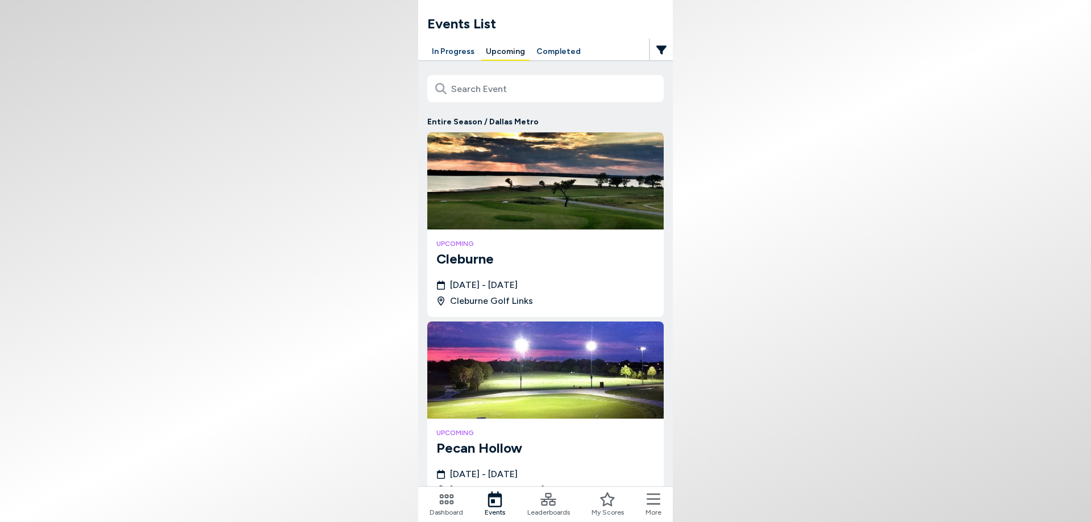
click at [547, 56] on button "Completed" at bounding box center [558, 52] width 53 height 18
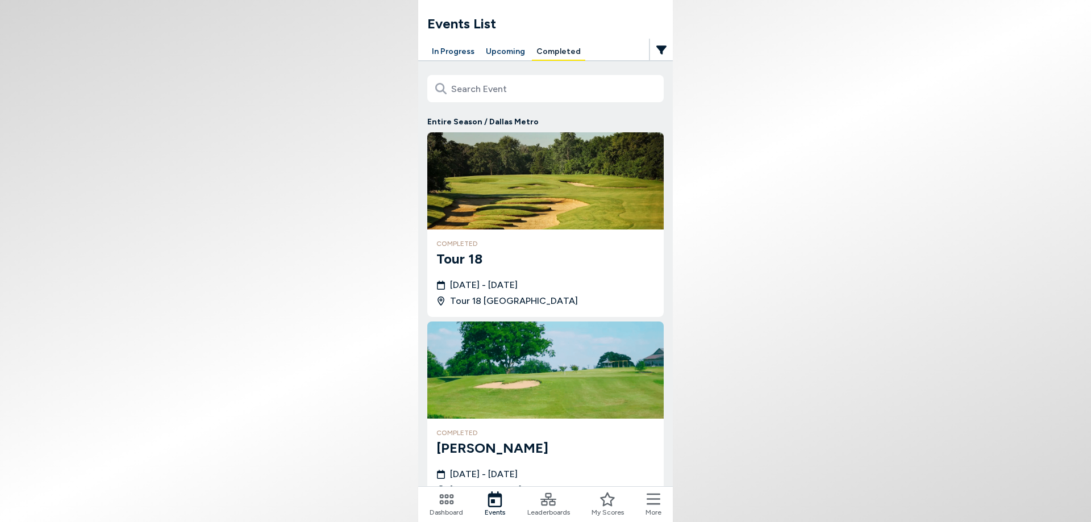
click at [456, 50] on button "In Progress" at bounding box center [453, 52] width 52 height 18
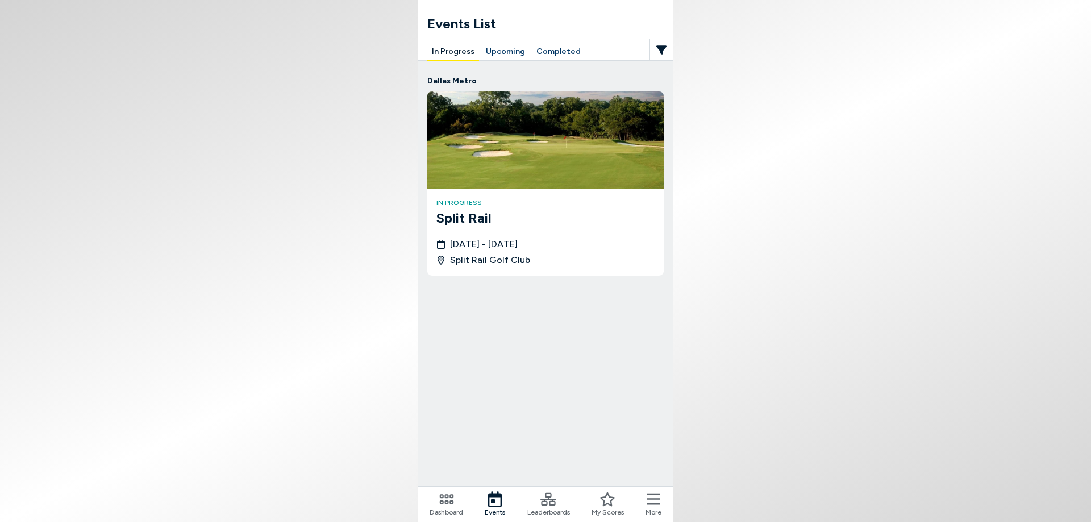
click at [497, 50] on button "Upcoming" at bounding box center [505, 52] width 48 height 18
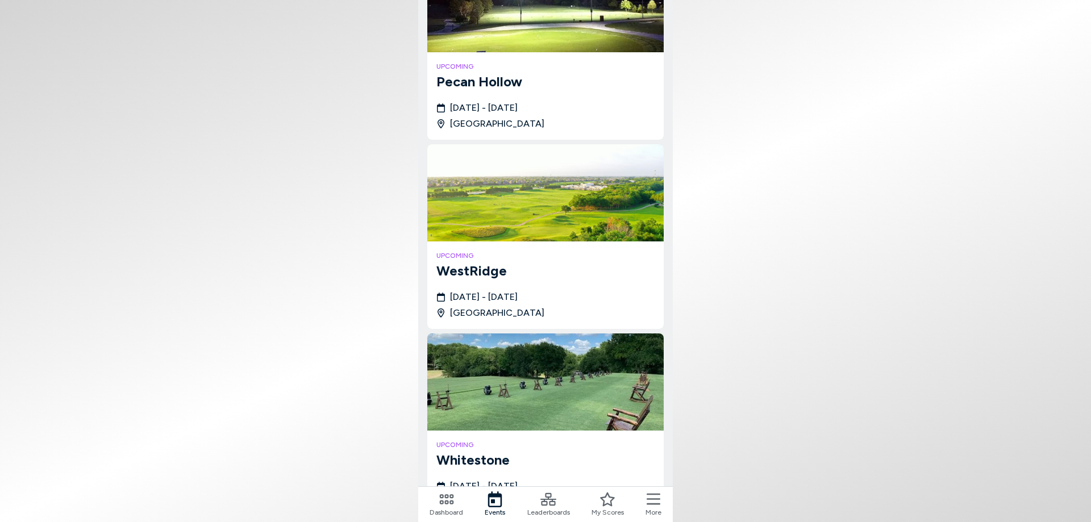
scroll to position [267, 0]
